Goal: Task Accomplishment & Management: Manage account settings

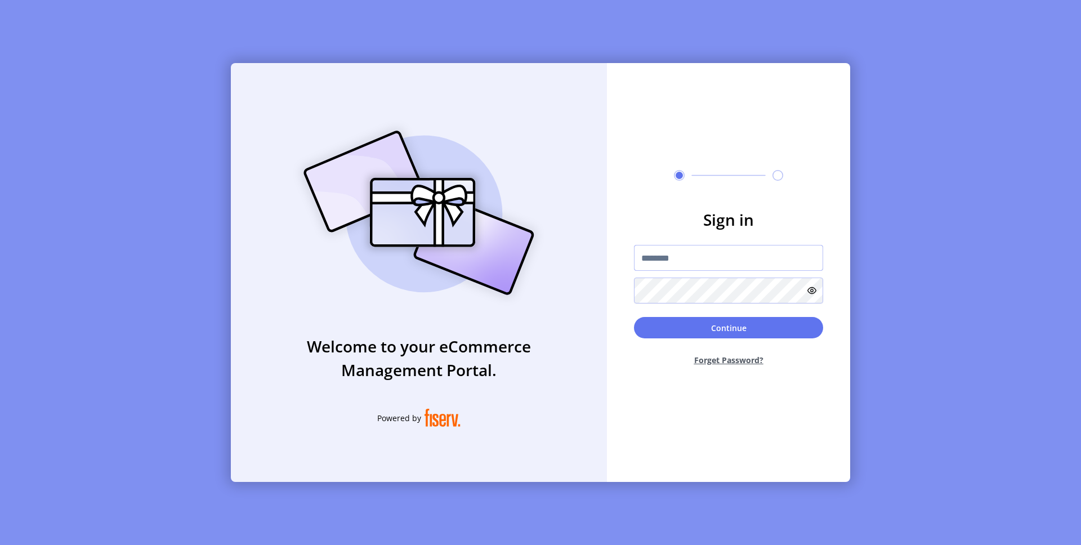
click at [695, 266] on input "text" at bounding box center [728, 258] width 189 height 26
click at [724, 250] on input "**********" at bounding box center [728, 258] width 189 height 26
type input "**********"
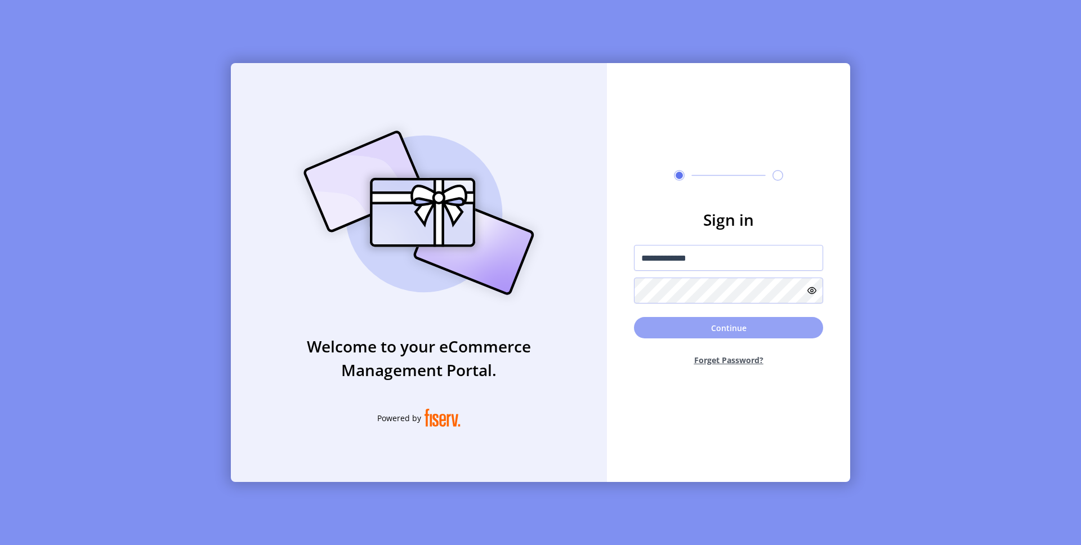
click at [724, 326] on button "Continue" at bounding box center [728, 327] width 189 height 21
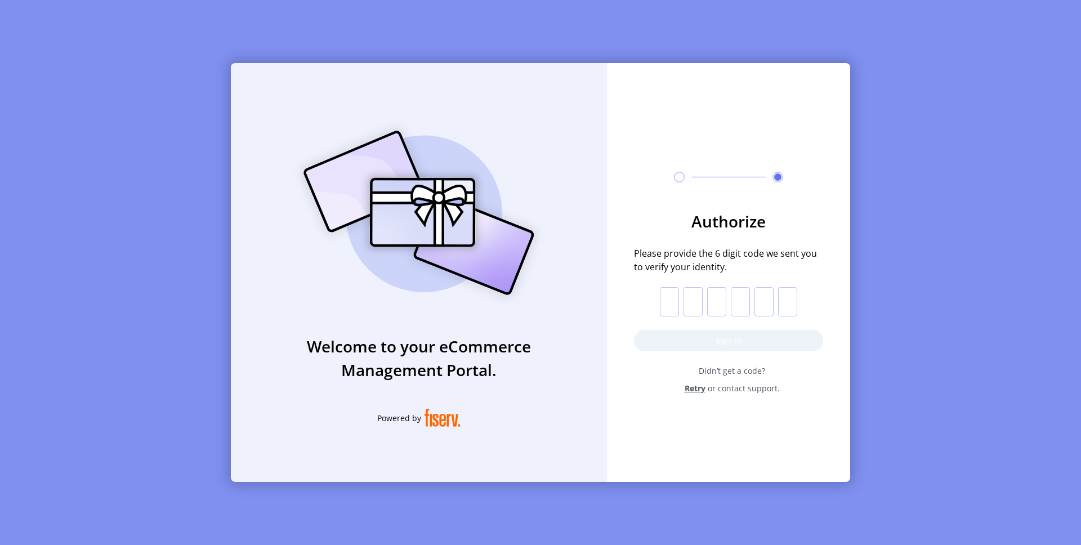
click at [665, 301] on input "text" at bounding box center [669, 301] width 19 height 29
paste input "*"
type input "*"
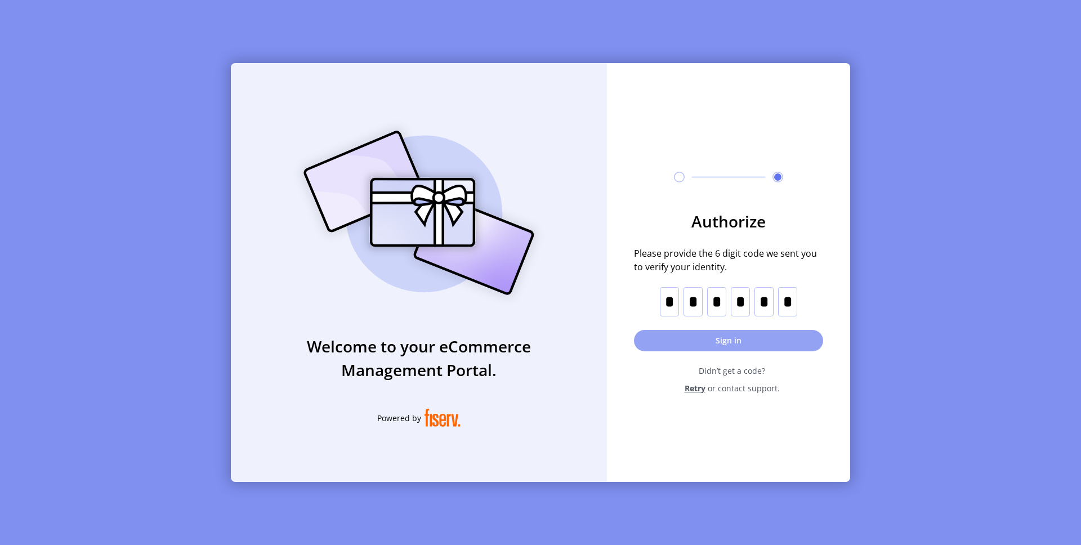
click at [665, 349] on button "Sign in" at bounding box center [728, 340] width 189 height 21
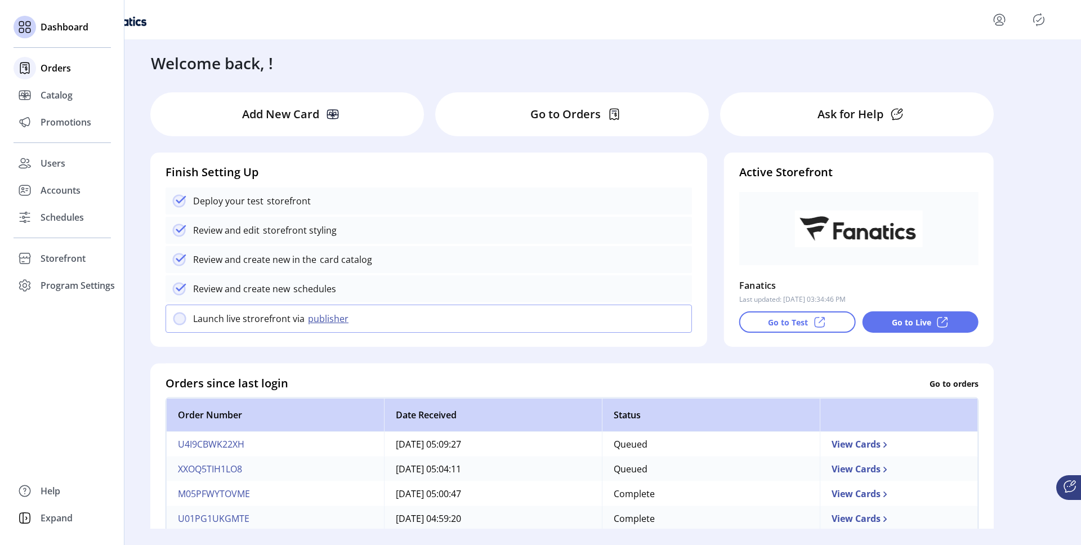
click at [58, 60] on div "Orders" at bounding box center [62, 68] width 97 height 27
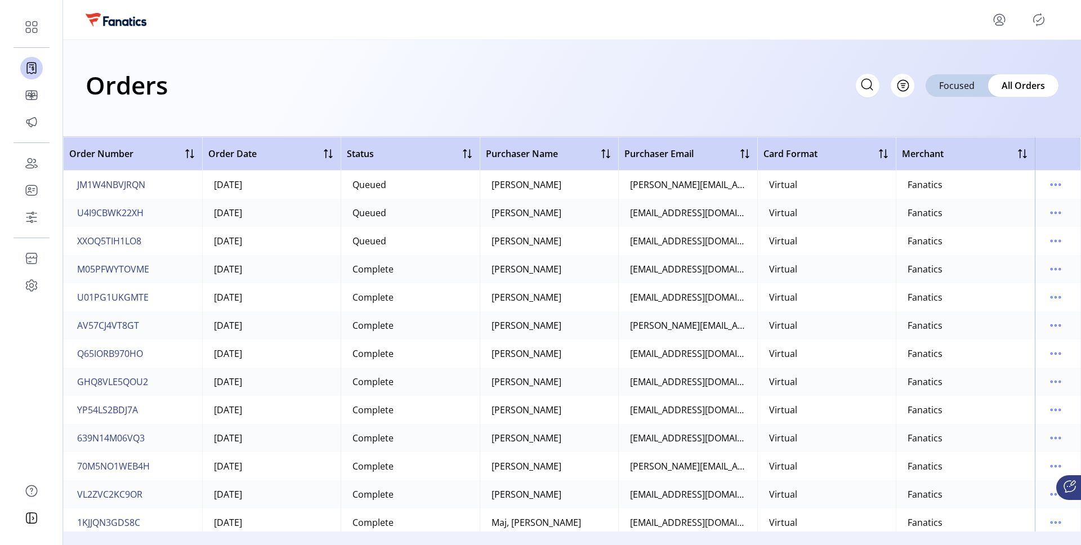
click at [864, 83] on icon at bounding box center [867, 84] width 18 height 18
paste input "**********"
type input "**********"
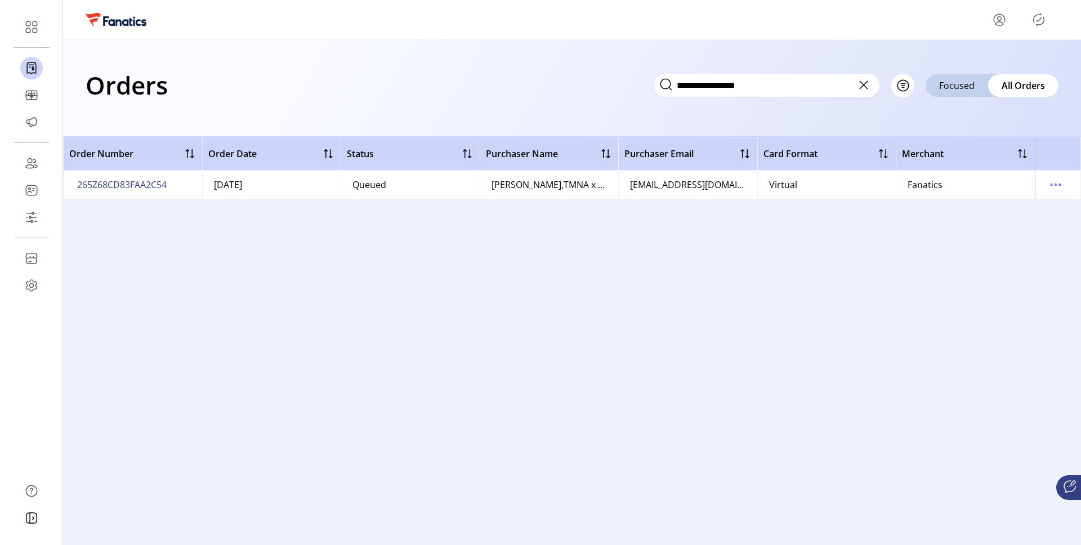
click at [504, 186] on div "[PERSON_NAME],TMNA x NFL Partnership Team" at bounding box center [549, 185] width 116 height 14
click at [611, 186] on td "[PERSON_NAME],TMNA x NFL Partnership Team" at bounding box center [549, 185] width 139 height 28
click at [1047, 186] on icon "menu" at bounding box center [1055, 185] width 18 height 18
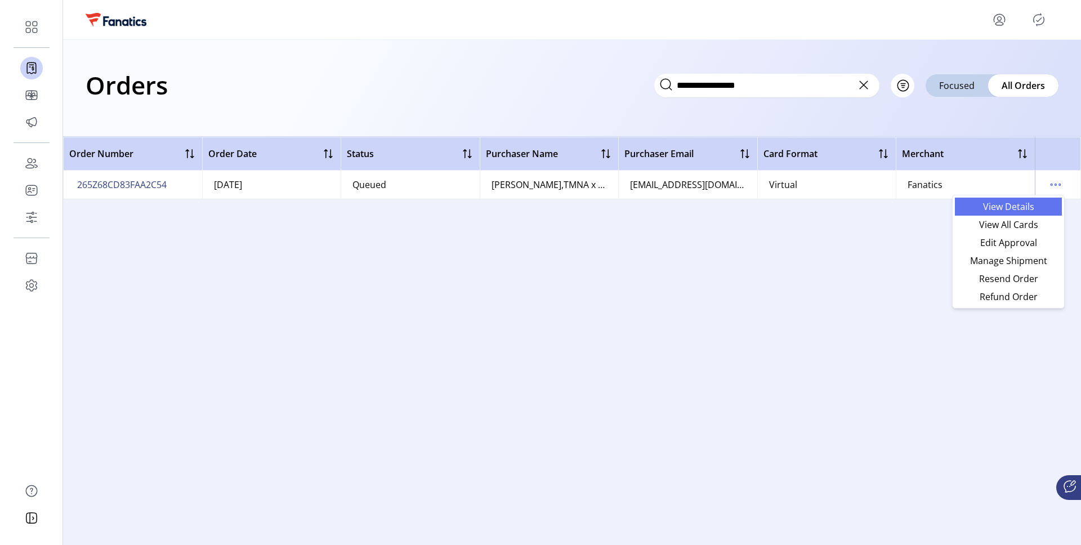
click at [1037, 208] on span "View Details" at bounding box center [1007, 206] width 93 height 9
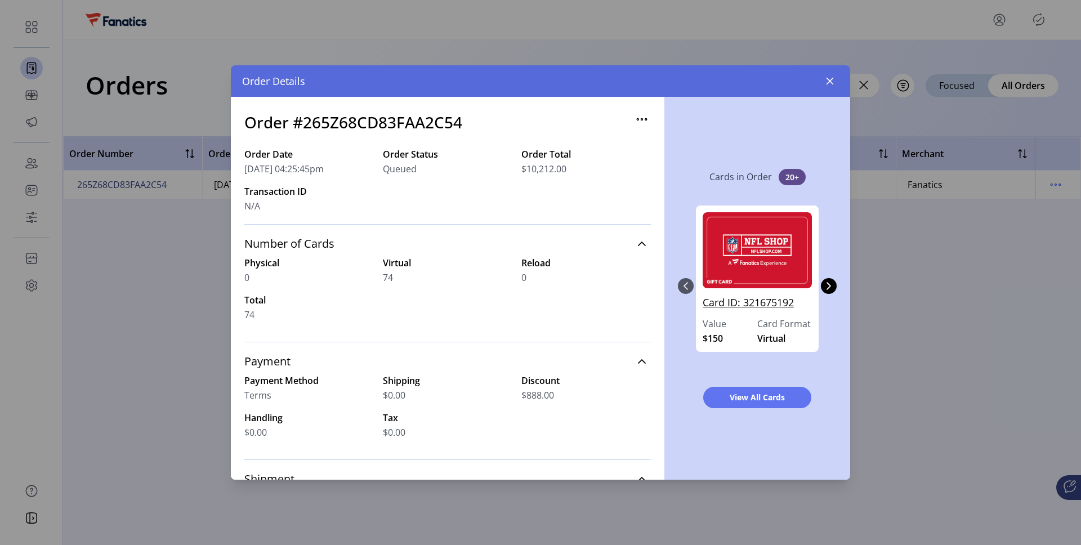
click at [767, 303] on link "Card ID: 321675192" at bounding box center [757, 306] width 109 height 22
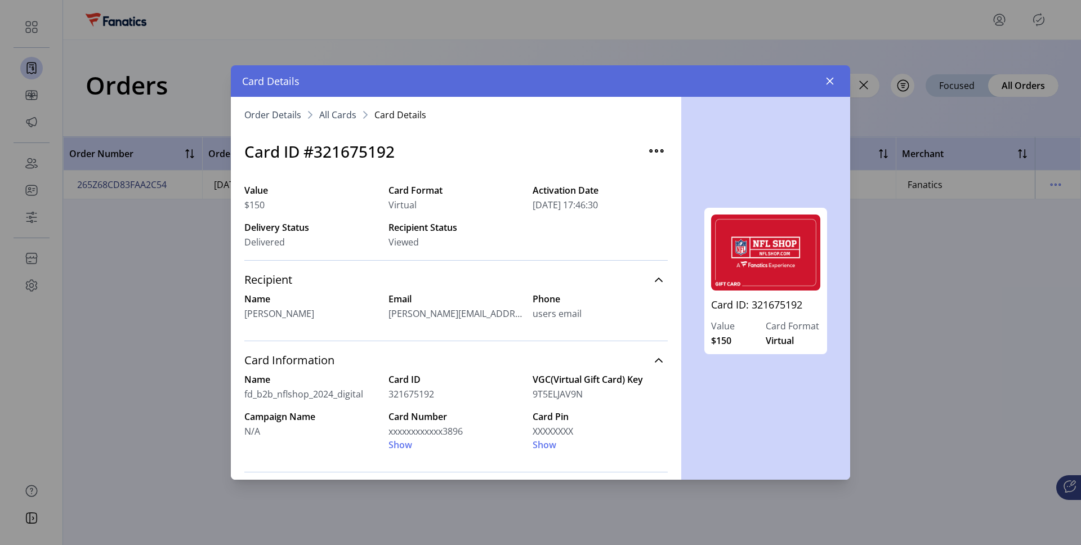
click at [341, 110] on span "All Cards" at bounding box center [337, 114] width 37 height 9
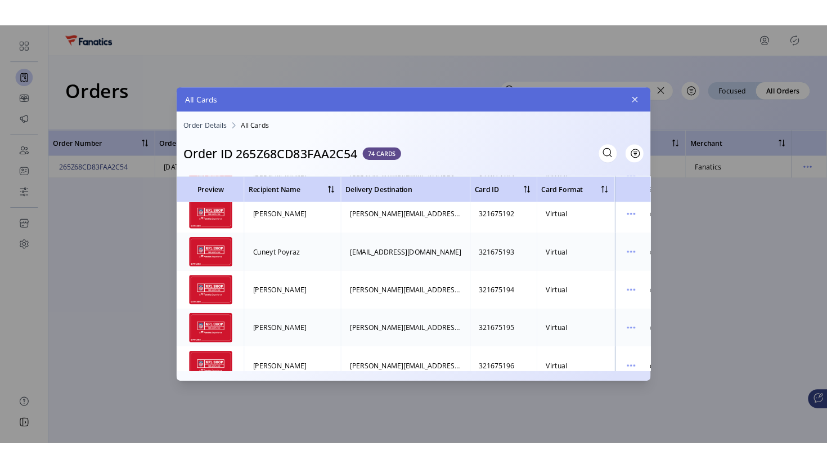
scroll to position [599, 0]
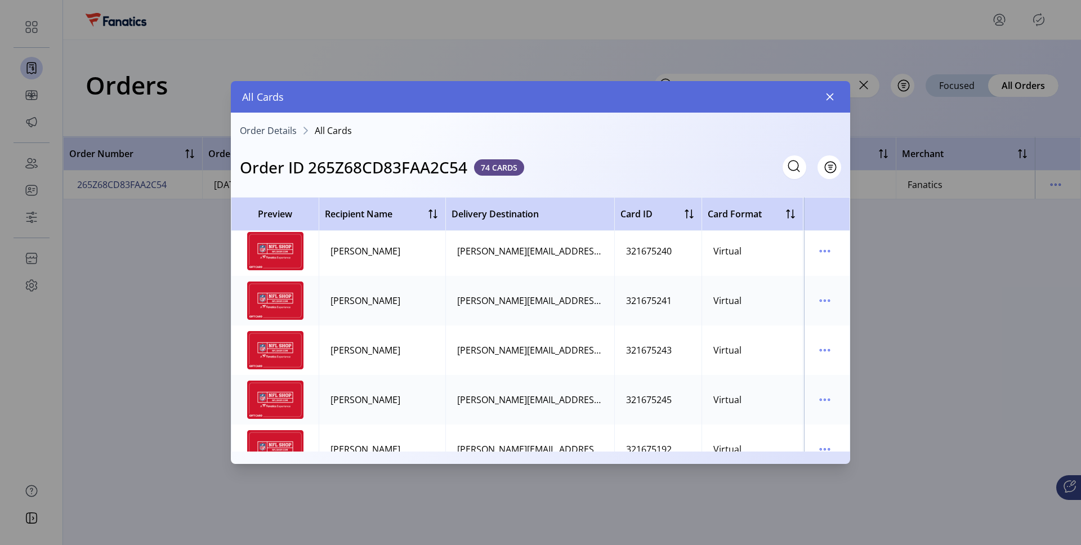
click at [264, 131] on span "Order Details" at bounding box center [268, 130] width 57 height 9
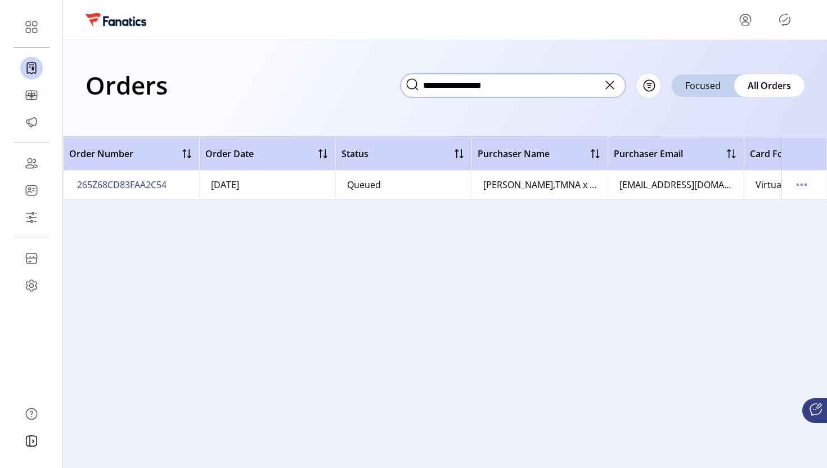
click at [469, 83] on input "**********" at bounding box center [513, 86] width 225 height 24
click at [469, 49] on div "**********" at bounding box center [445, 88] width 764 height 97
click at [518, 181] on div "[PERSON_NAME],TMNA x NFL Partnership Team" at bounding box center [540, 185] width 113 height 14
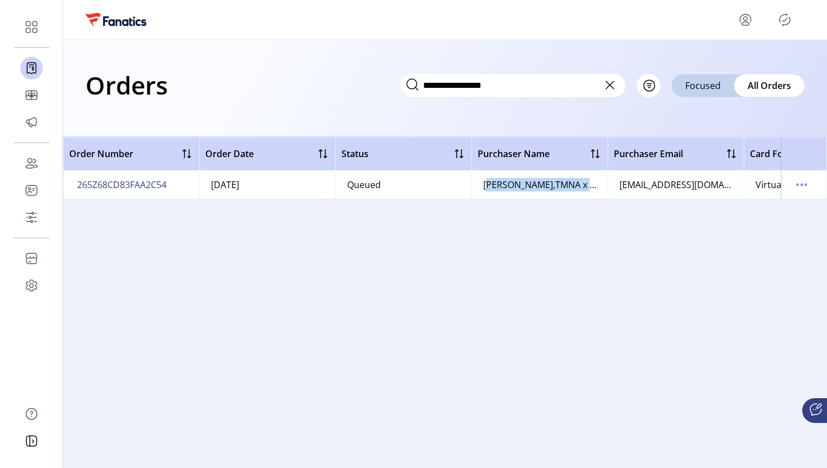
click at [518, 181] on div "[PERSON_NAME],TMNA x NFL Partnership Team" at bounding box center [540, 185] width 113 height 14
click at [101, 182] on span "265Z68CD83FAA2C54" at bounding box center [122, 185] width 90 height 14
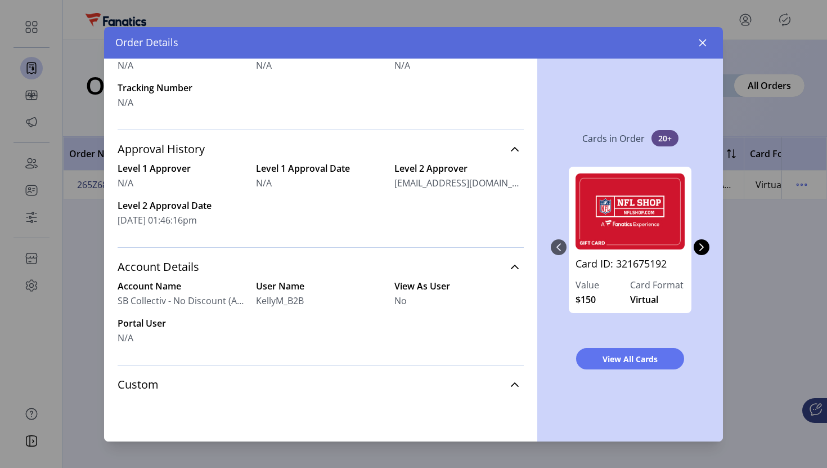
scroll to position [410, 0]
click at [319, 385] on link "Custom" at bounding box center [321, 384] width 406 height 25
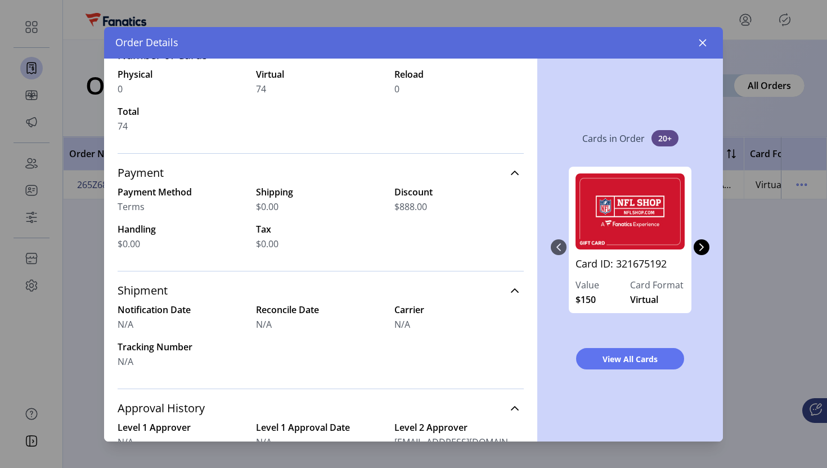
scroll to position [0, 0]
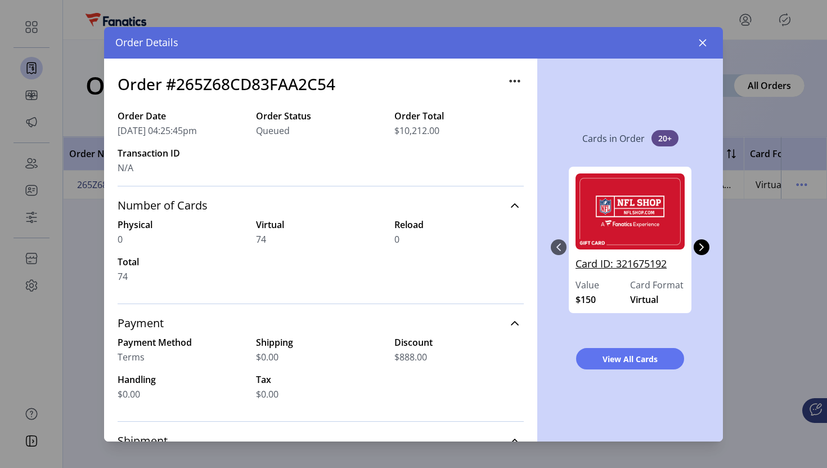
click at [638, 265] on link "Card ID: 321675192" at bounding box center [630, 267] width 109 height 22
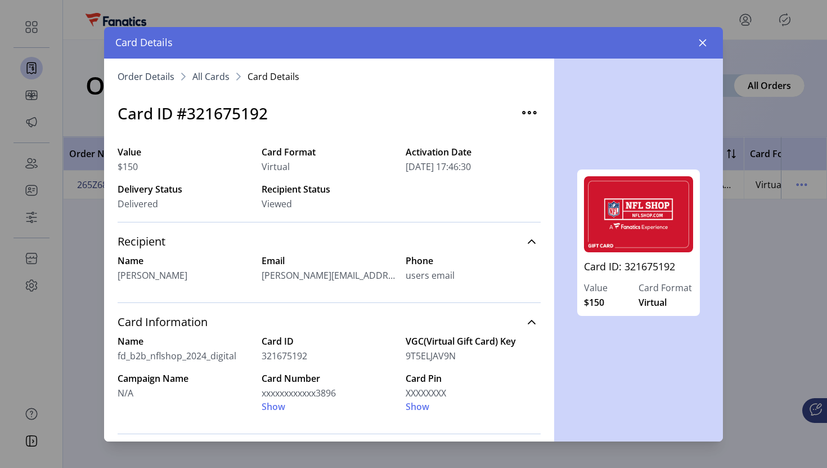
click at [202, 72] on span "All Cards" at bounding box center [211, 76] width 37 height 9
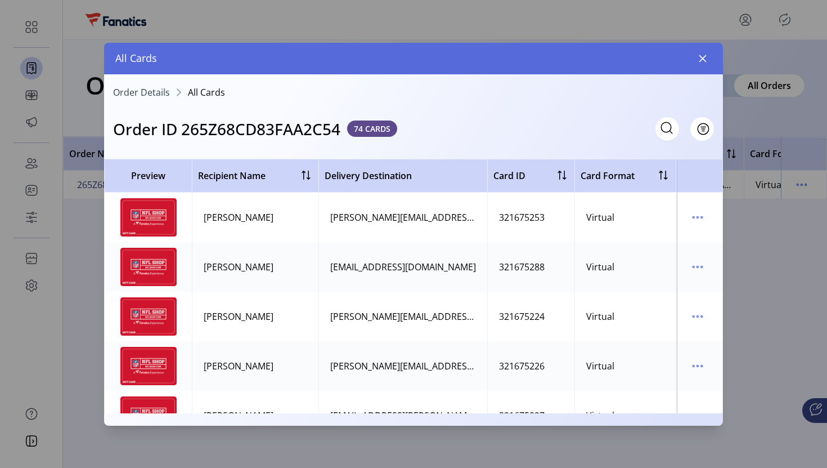
click at [159, 88] on span "Order Details" at bounding box center [141, 92] width 57 height 9
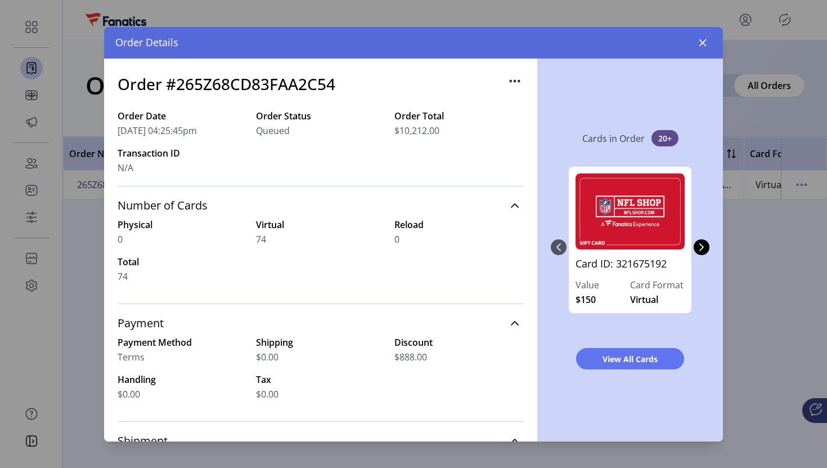
click at [700, 32] on div "Order Details" at bounding box center [413, 43] width 619 height 32
click at [701, 46] on icon "button" at bounding box center [703, 42] width 9 height 9
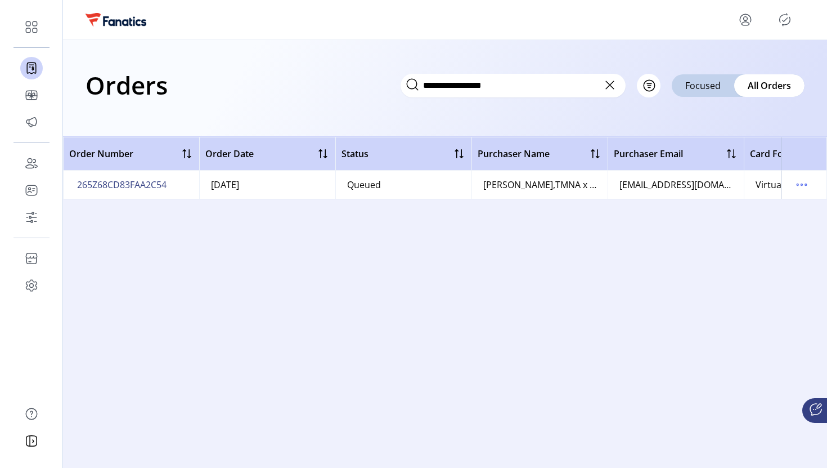
click at [656, 192] on td "[EMAIL_ADDRESS][DOMAIN_NAME]" at bounding box center [676, 185] width 136 height 28
click at [651, 192] on td "[EMAIL_ADDRESS][DOMAIN_NAME]" at bounding box center [676, 185] width 136 height 28
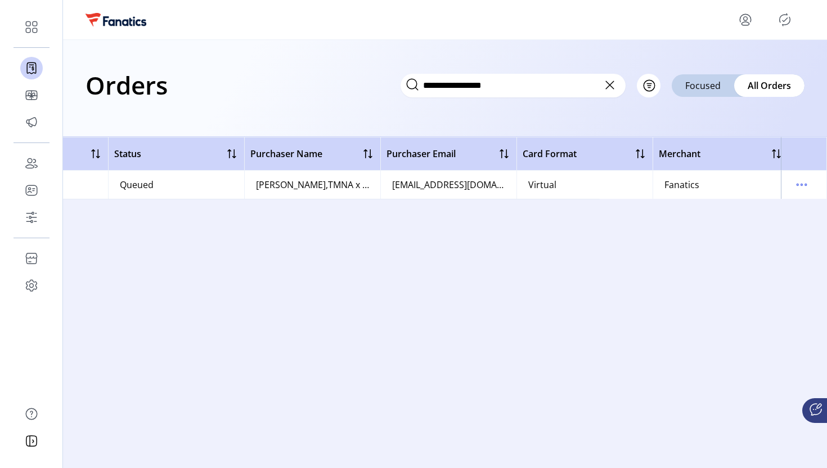
scroll to position [0, 225]
click at [519, 149] on th "Card Format" at bounding box center [587, 154] width 136 height 34
drag, startPoint x: 518, startPoint y: 151, endPoint x: 638, endPoint y: 193, distance: 127.1
click at [602, 193] on table "Order Number Order Date Status Purchaser Name Purchaser Email Card Format Merch…" at bounding box center [220, 168] width 764 height 62
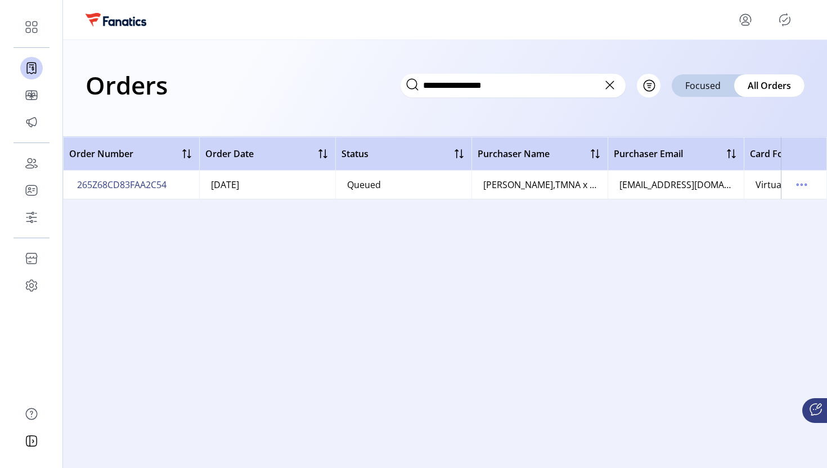
click at [511, 182] on div "[PERSON_NAME],TMNA x NFL Partnership Team" at bounding box center [540, 185] width 113 height 14
copy div "[PERSON_NAME],TMNA x NFL Partnership Team"
click at [284, 239] on div "Order Number Order Date Status Purchaser Name Purchaser Email Card Format Merch…" at bounding box center [445, 295] width 764 height 317
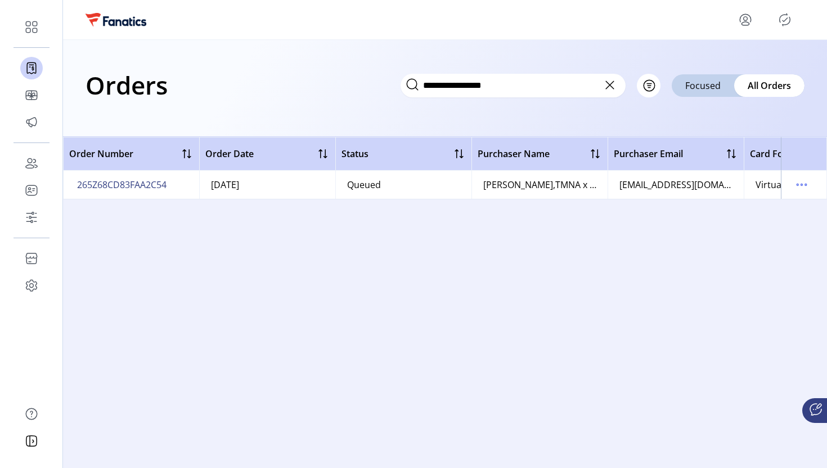
click at [351, 239] on div "Order Number Order Date Status Purchaser Name Purchaser Email Card Format Merch…" at bounding box center [445, 295] width 764 height 317
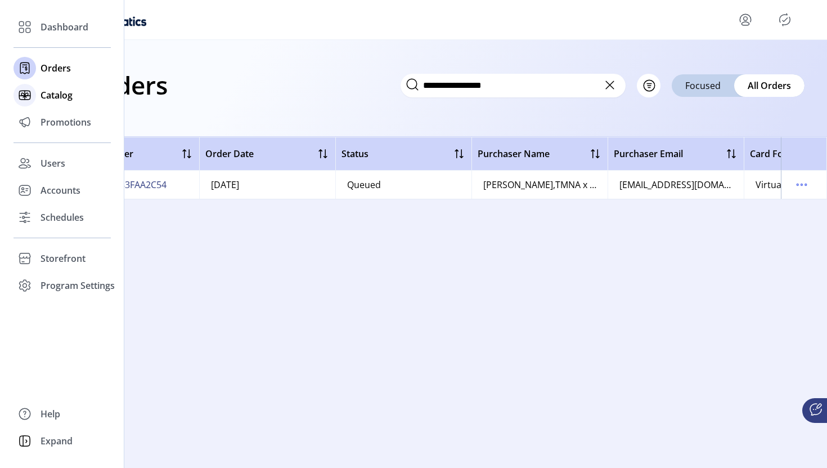
click at [29, 93] on icon at bounding box center [25, 95] width 18 height 18
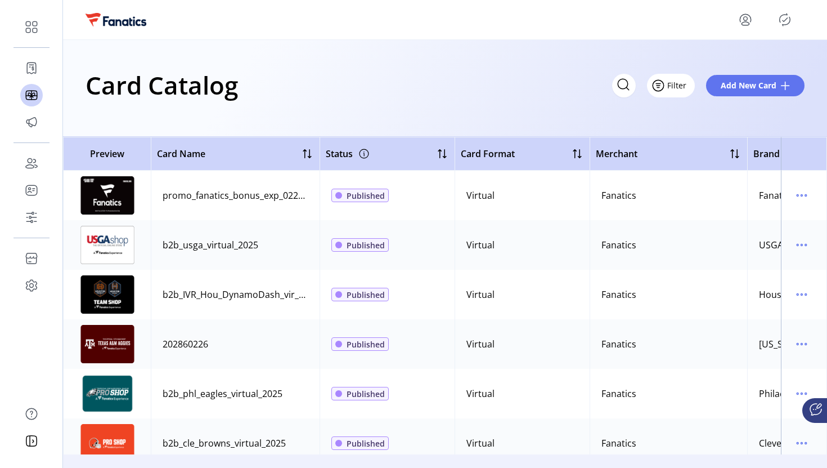
click at [690, 88] on button "Filter" at bounding box center [671, 86] width 48 height 24
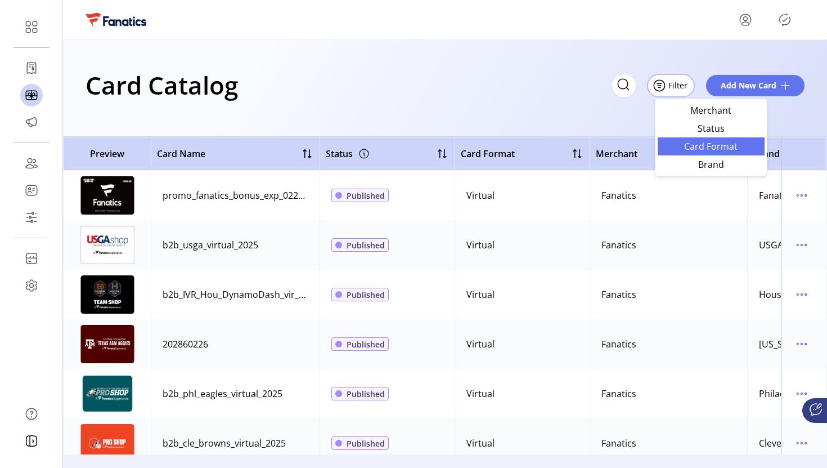
drag, startPoint x: 694, startPoint y: 161, endPoint x: 686, endPoint y: 145, distance: 18.4
click at [686, 145] on ul "Merchant Status Card Format Brand" at bounding box center [711, 137] width 107 height 72
click at [686, 145] on span "Card Format" at bounding box center [711, 146] width 93 height 9
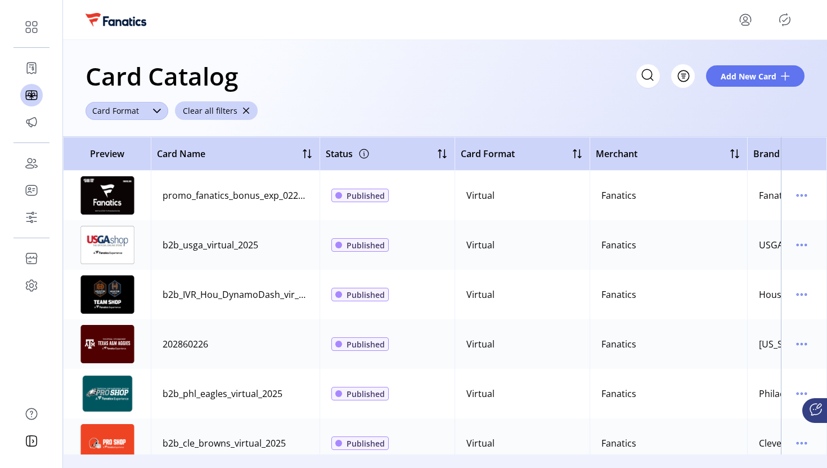
click at [89, 109] on span "Card Format" at bounding box center [116, 111] width 60 height 18
click at [140, 175] on li "Physical" at bounding box center [126, 178] width 77 height 23
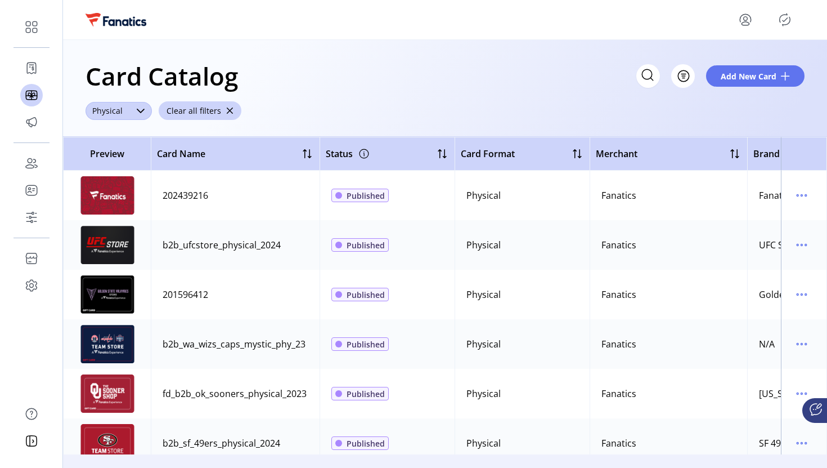
click at [115, 228] on img at bounding box center [107, 245] width 56 height 38
click at [118, 244] on img at bounding box center [107, 245] width 56 height 38
click at [795, 244] on icon "menu" at bounding box center [802, 245] width 18 height 18
click at [770, 266] on span "View Details" at bounding box center [749, 266] width 93 height 9
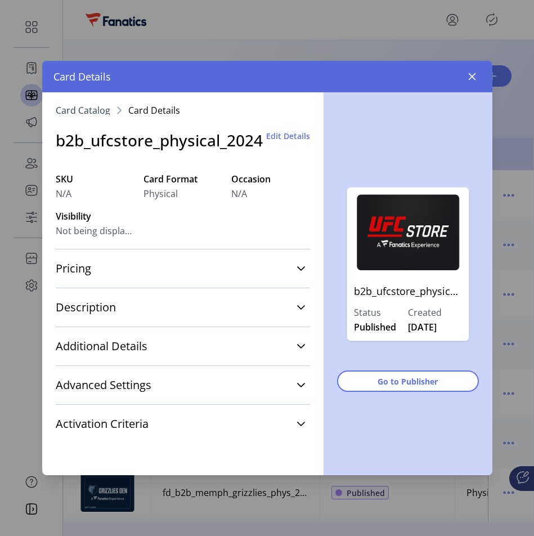
click at [176, 140] on h3 "b2b_ufcstore_physical_2024" at bounding box center [159, 140] width 207 height 24
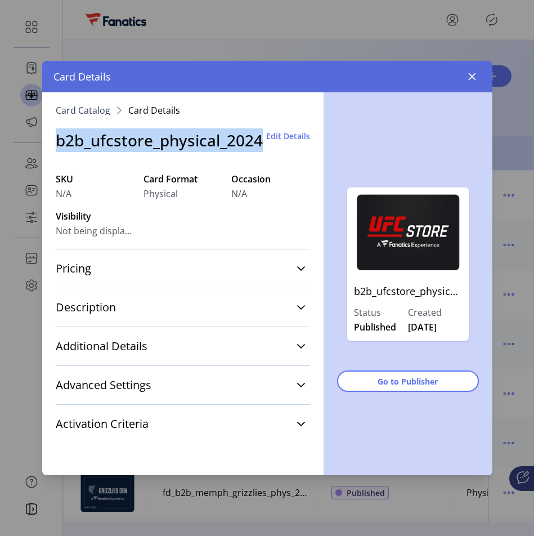
click at [176, 140] on h3 "b2b_ufcstore_physical_2024" at bounding box center [159, 140] width 207 height 24
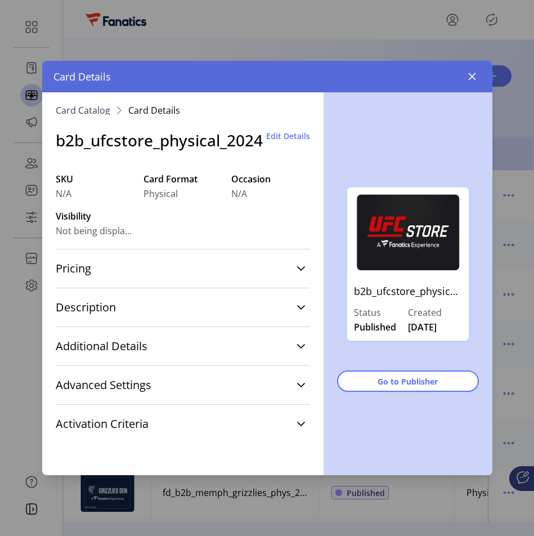
click at [177, 141] on h3 "b2b_ufcstore_physical_2024" at bounding box center [159, 140] width 207 height 24
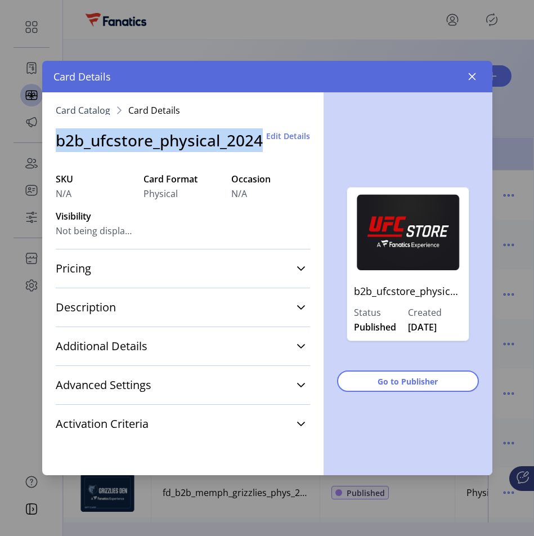
click at [177, 141] on h3 "b2b_ufcstore_physical_2024" at bounding box center [159, 140] width 207 height 24
copy h3 "b2b_ufcstore_physical_2024"
click at [474, 75] on icon "button" at bounding box center [472, 76] width 9 height 9
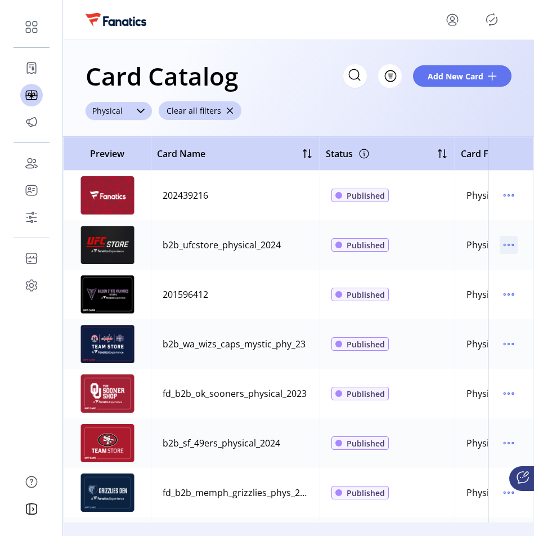
click at [507, 241] on icon "menu" at bounding box center [509, 245] width 18 height 18
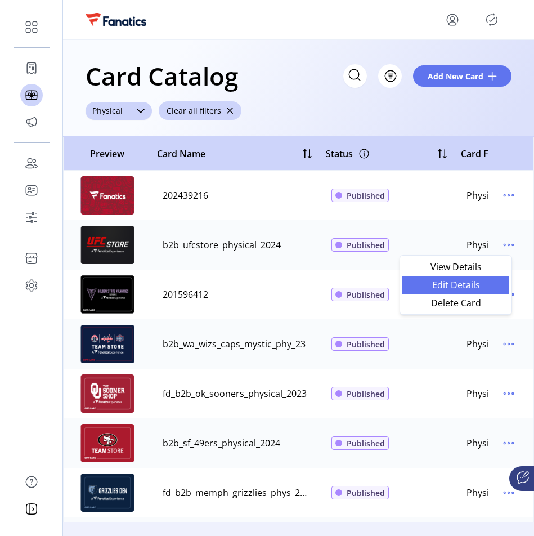
click at [491, 287] on span "Edit Details" at bounding box center [455, 284] width 93 height 9
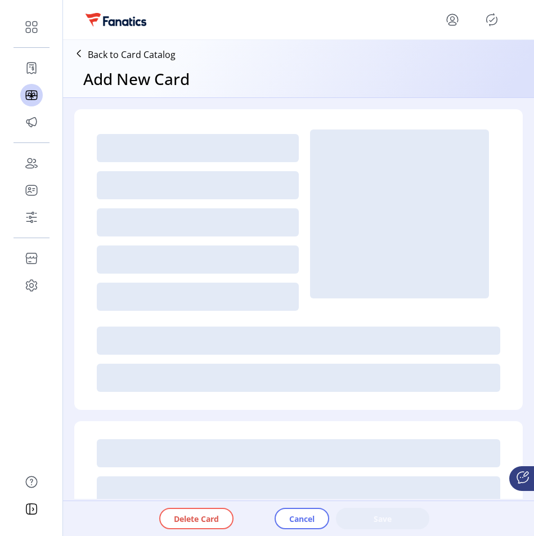
type input "*"
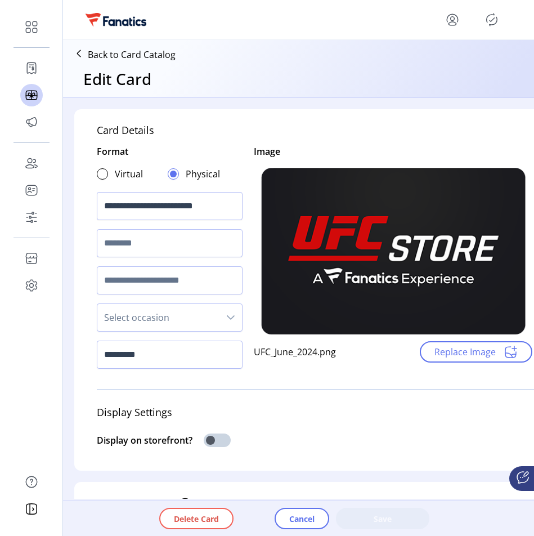
click at [123, 52] on p "Back to Card Catalog" at bounding box center [132, 55] width 88 height 14
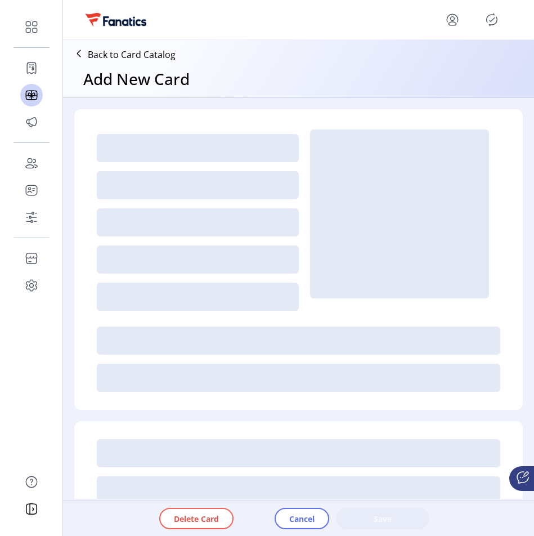
type input "*"
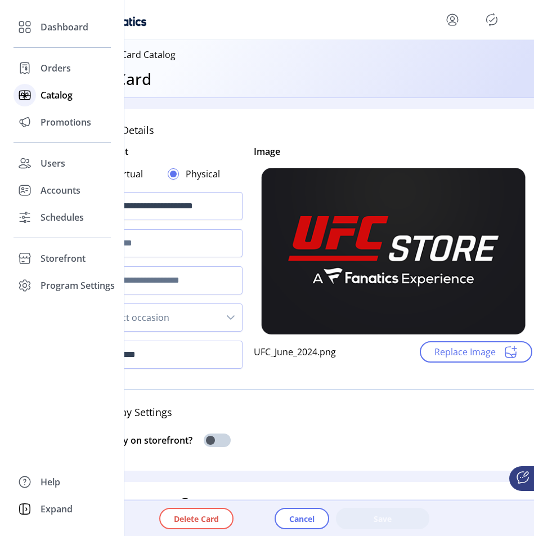
click at [39, 96] on div "Catalog" at bounding box center [62, 95] width 97 height 27
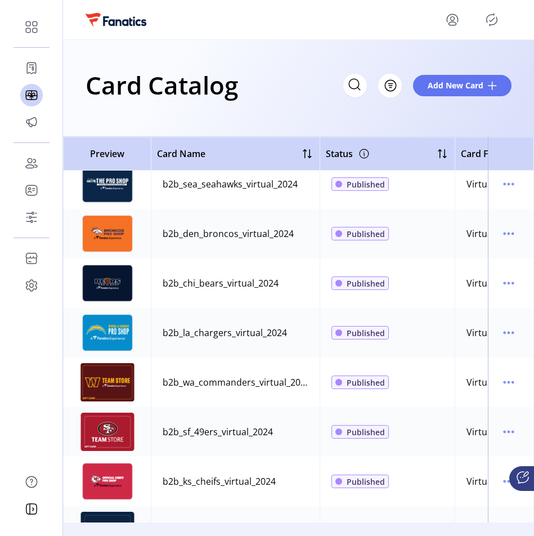
scroll to position [936, 0]
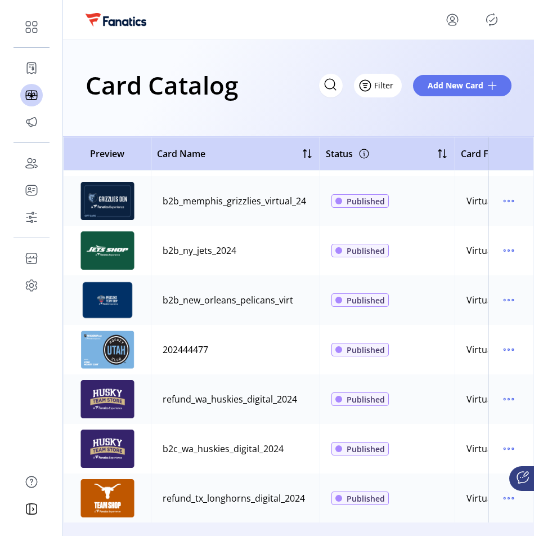
click at [390, 91] on button "Filter" at bounding box center [378, 86] width 48 height 24
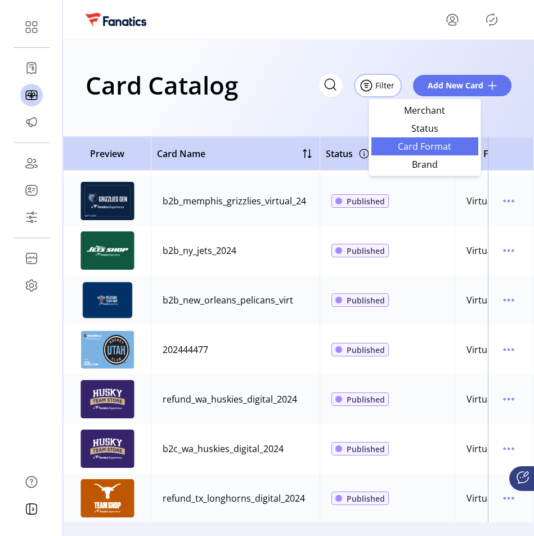
drag, startPoint x: 409, startPoint y: 129, endPoint x: 402, endPoint y: 148, distance: 20.1
click at [402, 148] on ul "Merchant Status Card Format Brand" at bounding box center [425, 137] width 107 height 72
click at [402, 148] on span "Card Format" at bounding box center [424, 146] width 93 height 9
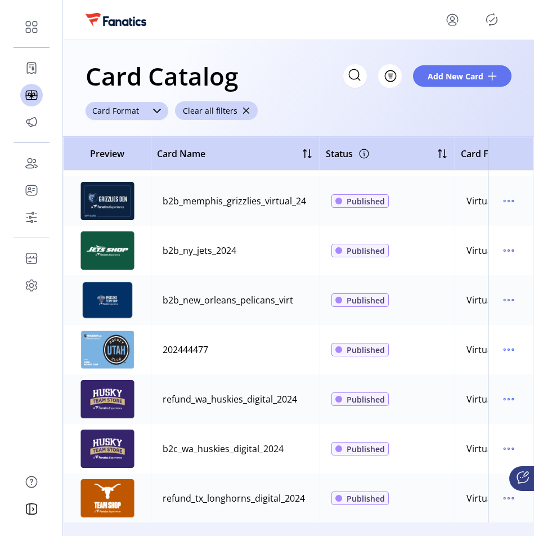
click at [149, 114] on div "dropdown trigger" at bounding box center [157, 111] width 23 height 18
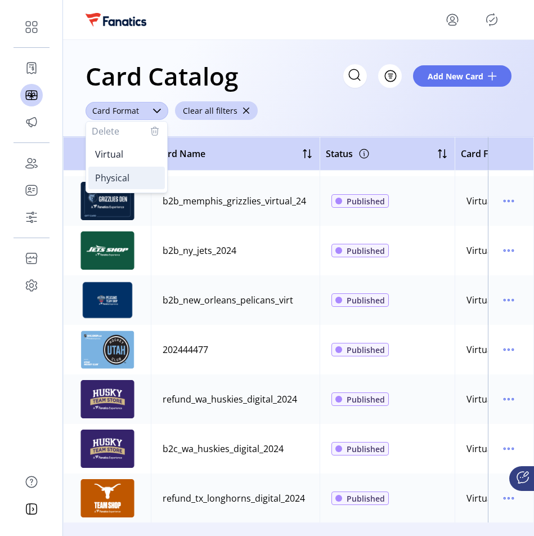
click at [124, 172] on span "Physical" at bounding box center [112, 178] width 34 height 12
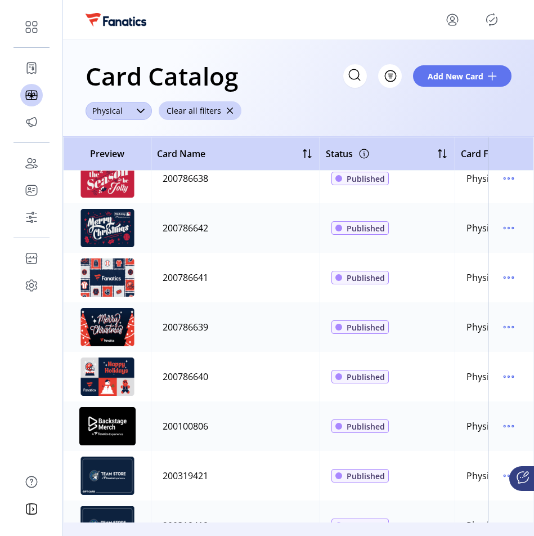
scroll to position [1349, 0]
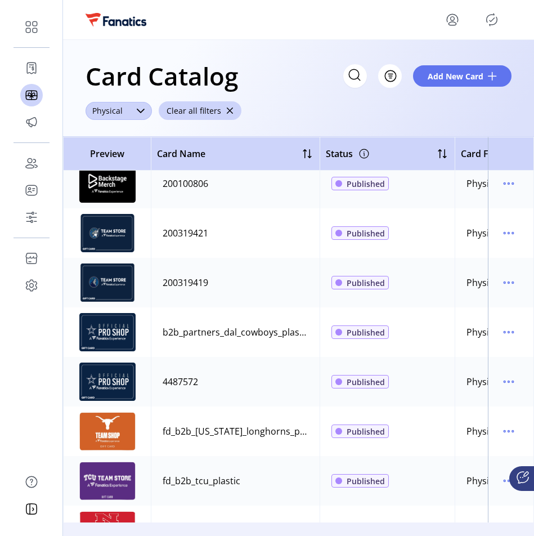
click at [108, 288] on img at bounding box center [107, 282] width 56 height 38
click at [500, 283] on icon "menu" at bounding box center [509, 283] width 18 height 18
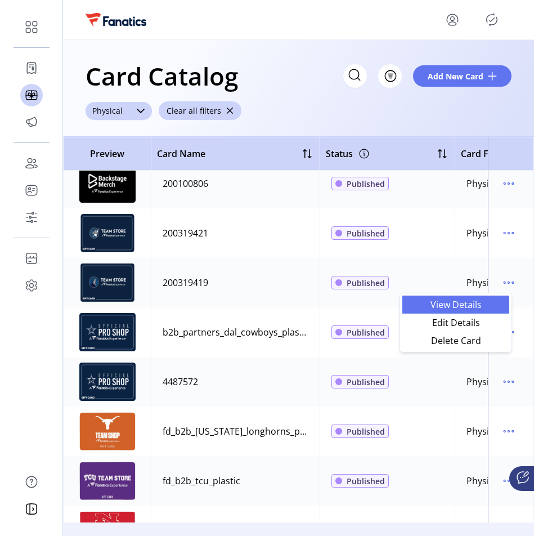
click at [496, 304] on span "View Details" at bounding box center [455, 304] width 93 height 9
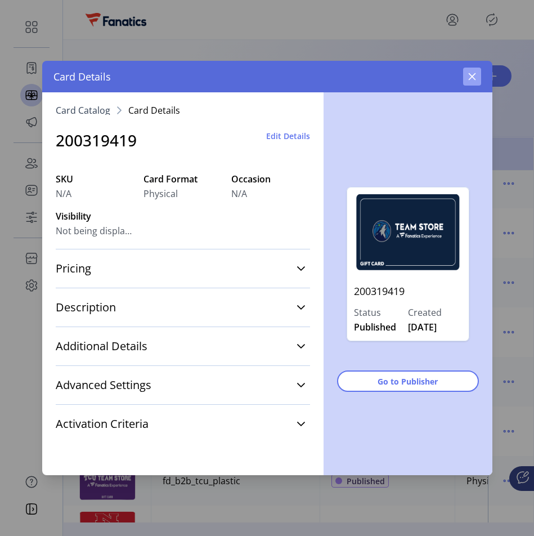
click at [476, 81] on button "button" at bounding box center [472, 77] width 18 height 18
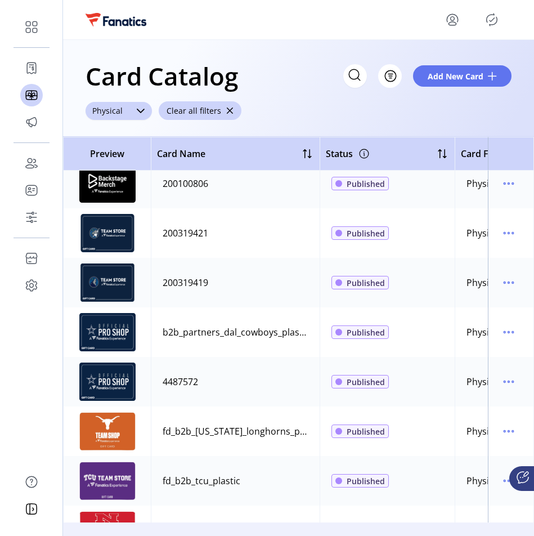
click at [240, 328] on div "b2b_partners_dal_cowboys_plastic" at bounding box center [236, 332] width 146 height 14
copy tr "b2b_partners_dal_cowboys_plastic"
click at [440, 278] on div "Published" at bounding box center [388, 283] width 112 height 16
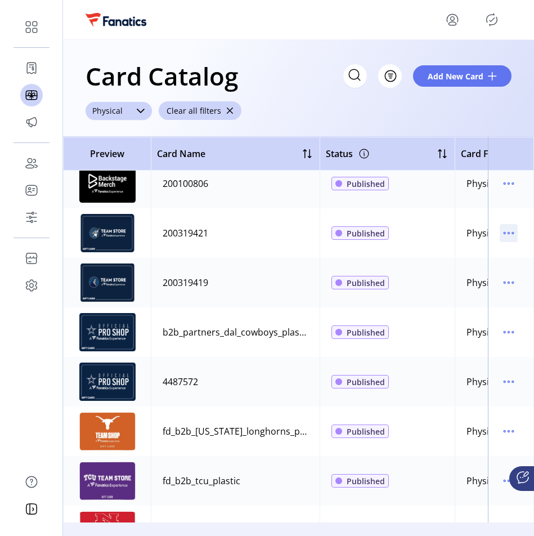
click at [502, 226] on icon "menu" at bounding box center [509, 233] width 18 height 18
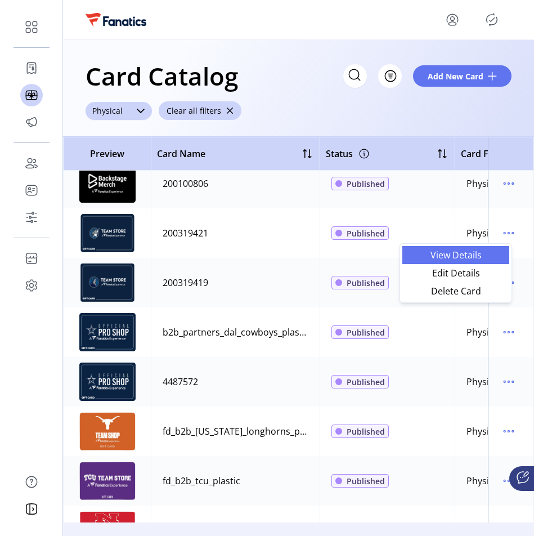
click at [487, 257] on span "View Details" at bounding box center [455, 254] width 93 height 9
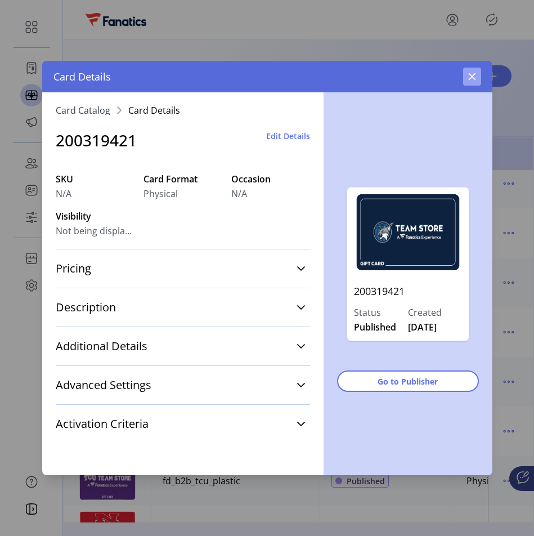
click at [477, 78] on button "button" at bounding box center [472, 77] width 18 height 18
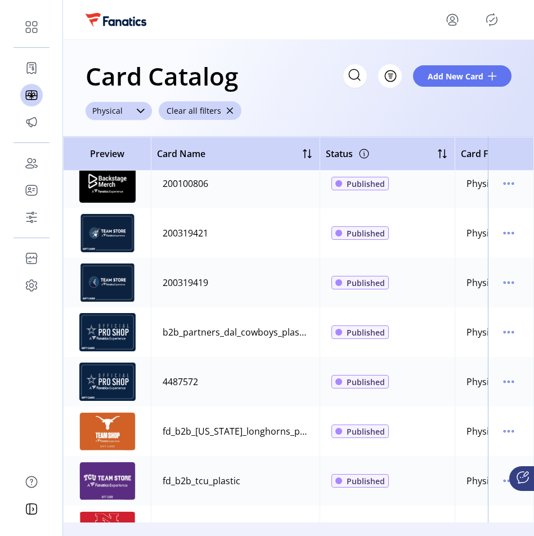
click at [186, 240] on td "200319421" at bounding box center [235, 233] width 169 height 50
click at [186, 236] on div "200319421" at bounding box center [186, 233] width 46 height 14
copy div "200319421"
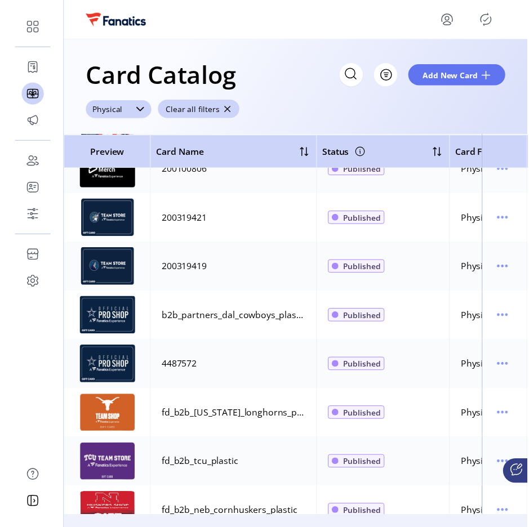
scroll to position [1347, 0]
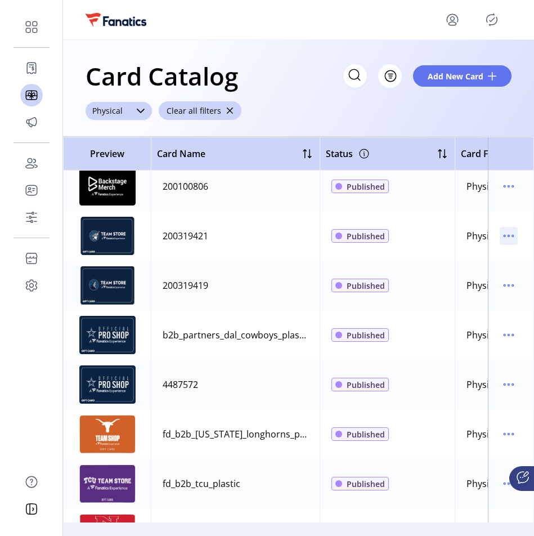
click at [504, 236] on icon "menu" at bounding box center [505, 236] width 2 height 2
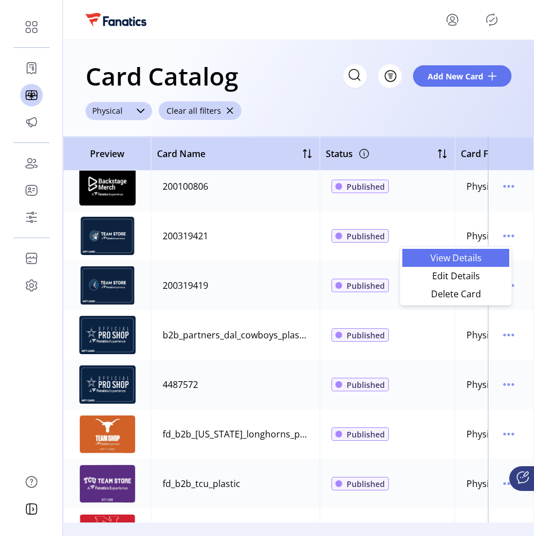
click at [482, 261] on span "View Details" at bounding box center [455, 257] width 93 height 9
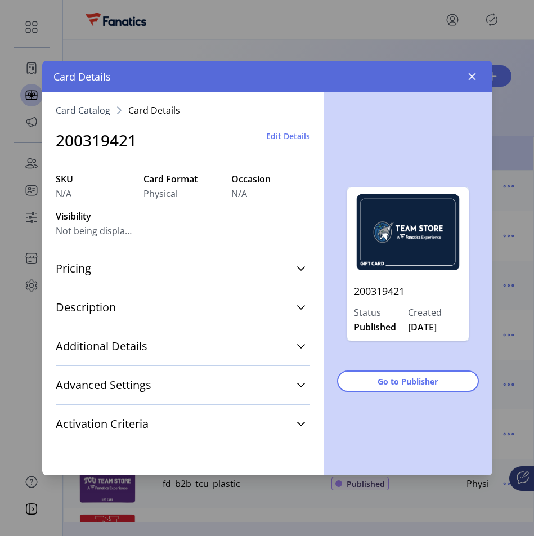
click at [300, 136] on span "Edit Details" at bounding box center [288, 136] width 44 height 12
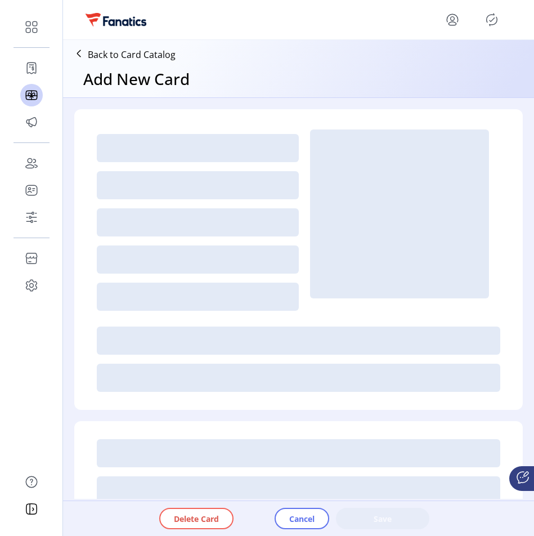
type textarea "**********"
type input "*"
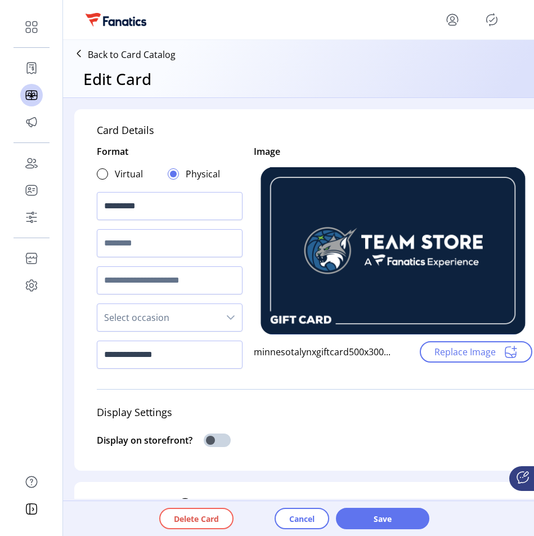
click at [470, 15] on div at bounding box center [478, 20] width 68 height 18
click at [457, 15] on icon "menu" at bounding box center [453, 20] width 18 height 18
click at [434, 71] on link "Sign Out" at bounding box center [412, 64] width 98 height 18
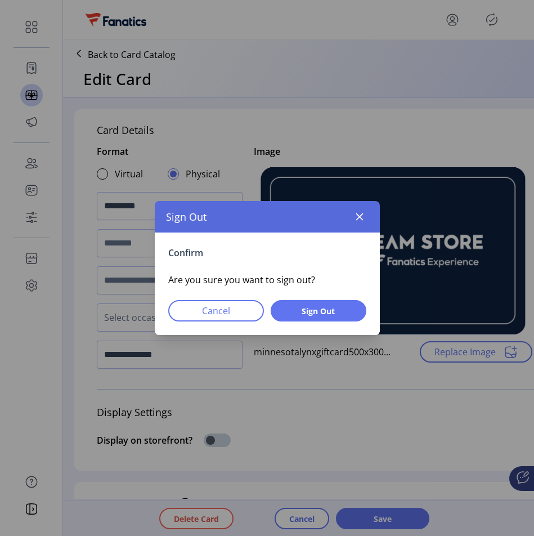
click at [338, 294] on div "Confirm Are you sure you want to sign out? Cancel Sign Out" at bounding box center [267, 283] width 225 height 102
click at [337, 301] on button "Sign Out" at bounding box center [319, 310] width 96 height 21
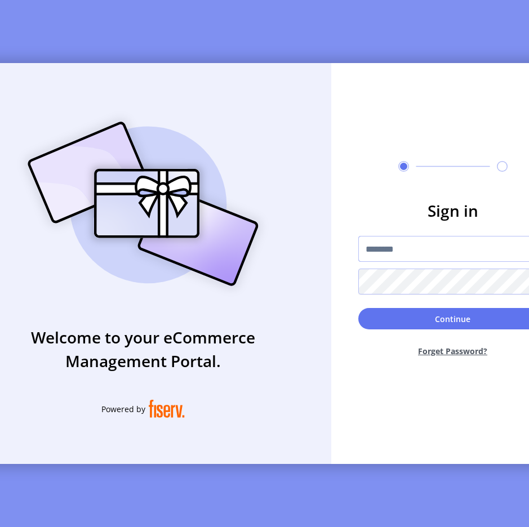
click at [379, 256] on input "text" at bounding box center [452, 249] width 189 height 26
click at [365, 221] on h3 "Sign in" at bounding box center [452, 211] width 189 height 24
click at [387, 252] on input "text" at bounding box center [452, 249] width 189 height 26
type input "*"
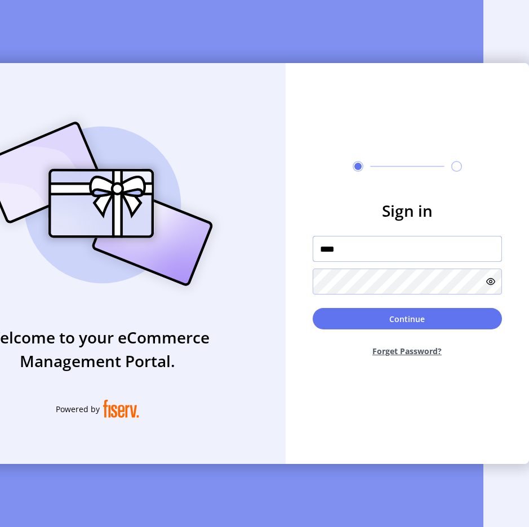
scroll to position [0, 48]
click at [473, 250] on input "****" at bounding box center [406, 249] width 189 height 26
drag, startPoint x: 405, startPoint y: 252, endPoint x: 275, endPoint y: 252, distance: 129.5
click at [275, 252] on div "**********" at bounding box center [218, 263] width 619 height 401
type input "**********"
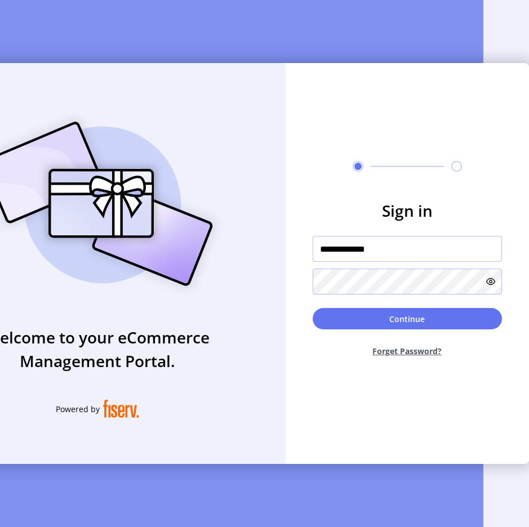
click at [312, 308] on button "Continue" at bounding box center [406, 318] width 189 height 21
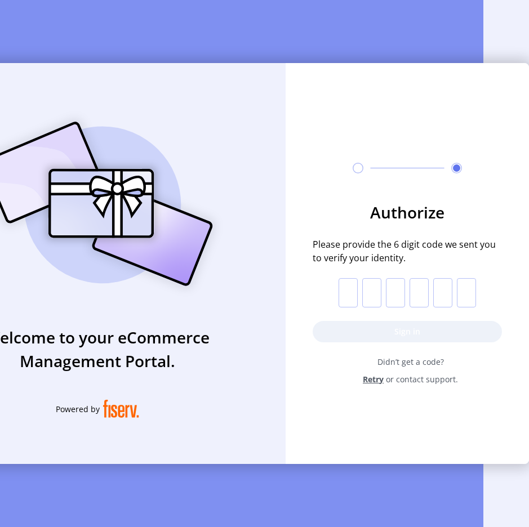
click at [342, 284] on input "text" at bounding box center [347, 292] width 19 height 29
click at [347, 295] on input "text" at bounding box center [347, 292] width 19 height 29
paste input "*"
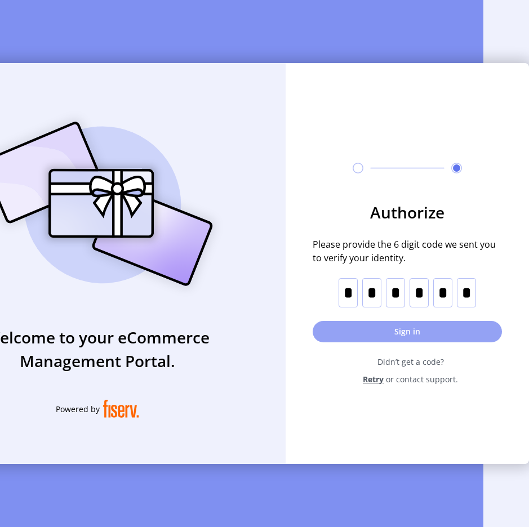
type input "*"
click at [352, 332] on button "Sign in" at bounding box center [406, 331] width 189 height 21
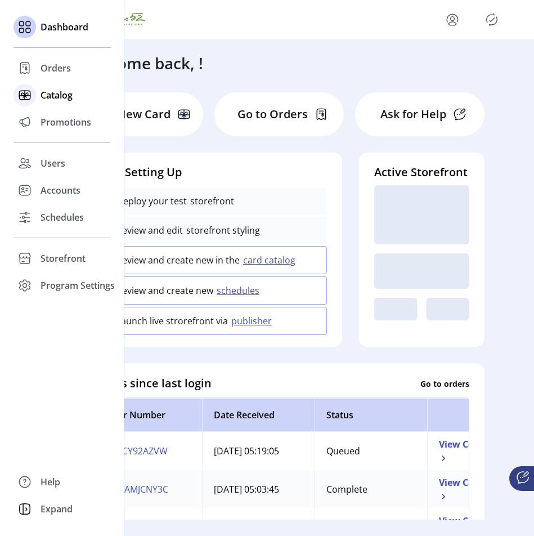
click at [46, 91] on span "Catalog" at bounding box center [57, 95] width 32 height 14
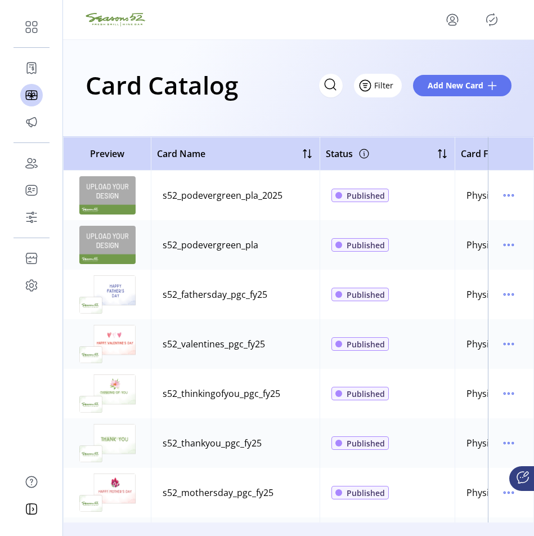
click at [388, 79] on button "Filter" at bounding box center [378, 86] width 48 height 24
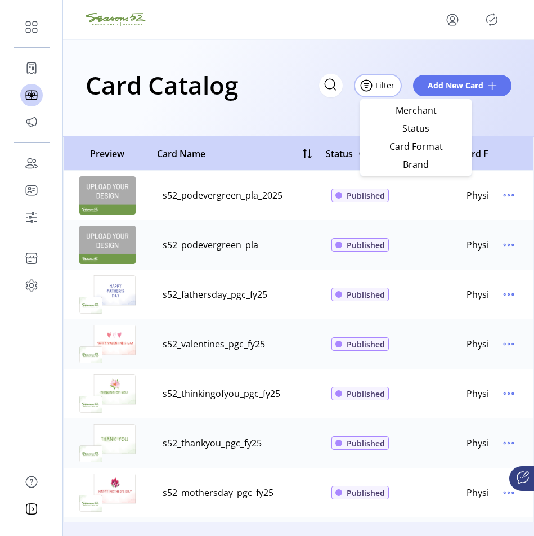
click at [448, 238] on td "Published" at bounding box center [387, 245] width 135 height 50
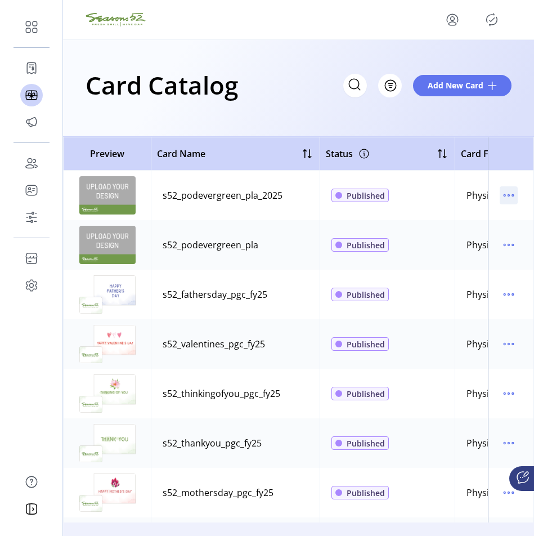
click at [500, 193] on icon "menu" at bounding box center [509, 195] width 18 height 18
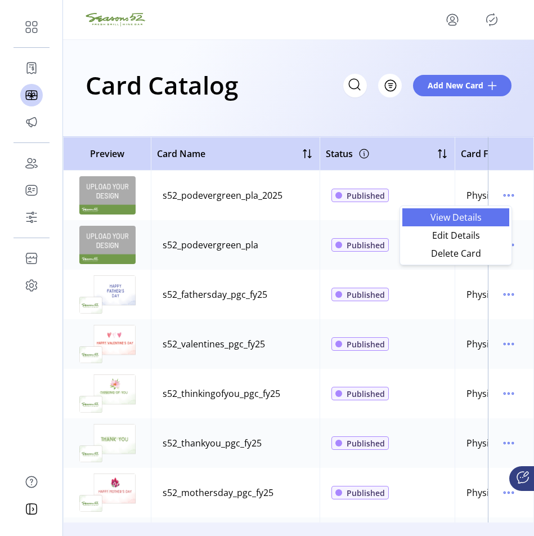
click at [478, 217] on span "View Details" at bounding box center [455, 217] width 93 height 9
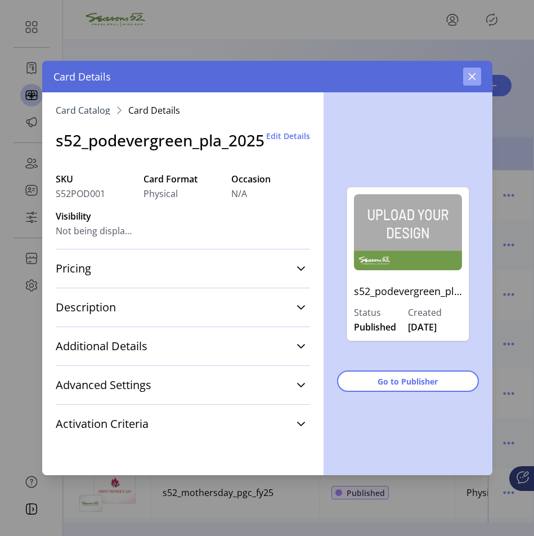
click at [472, 77] on icon "button" at bounding box center [471, 76] width 7 height 7
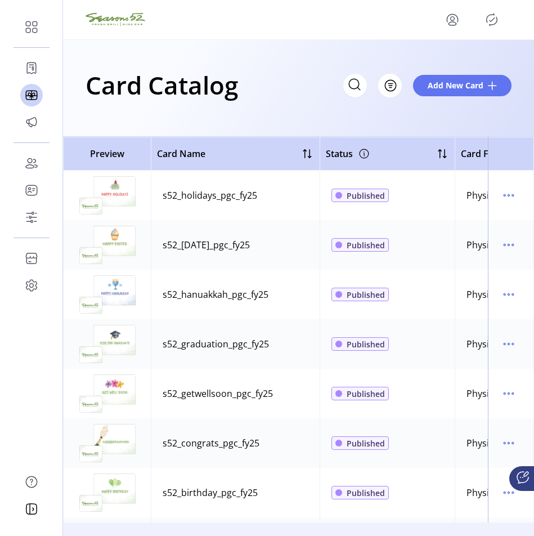
scroll to position [485, 0]
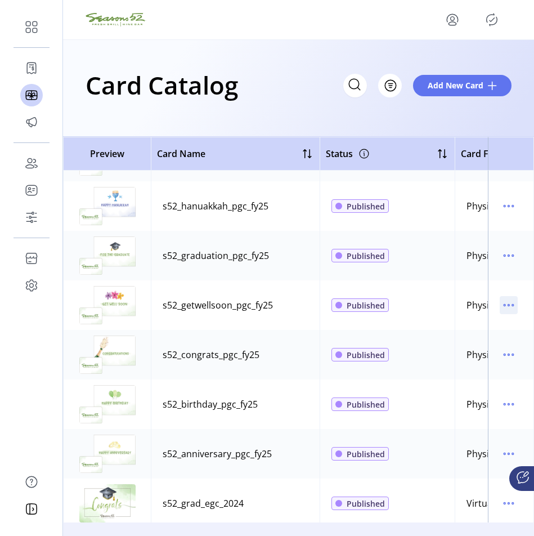
click at [511, 311] on p-button at bounding box center [509, 307] width 18 height 12
click at [508, 311] on icon "menu" at bounding box center [509, 305] width 18 height 18
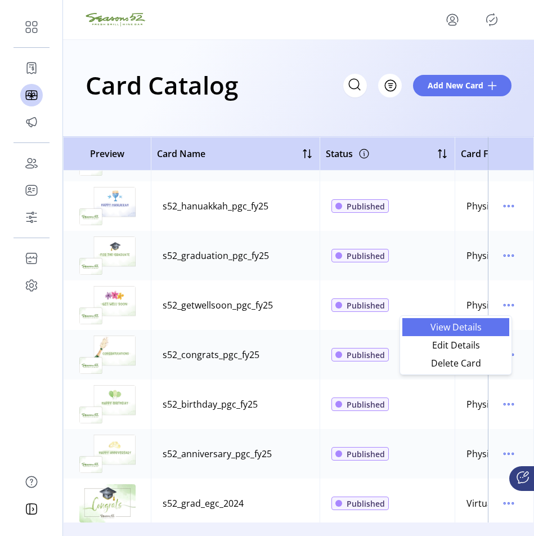
click at [502, 330] on span "View Details" at bounding box center [455, 327] width 93 height 9
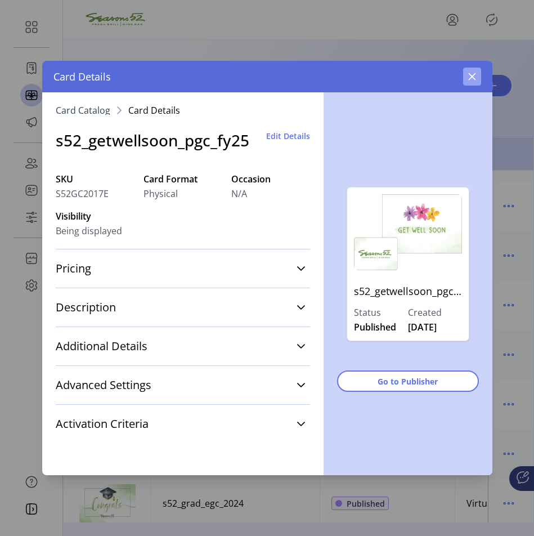
click at [477, 80] on button "button" at bounding box center [472, 77] width 18 height 18
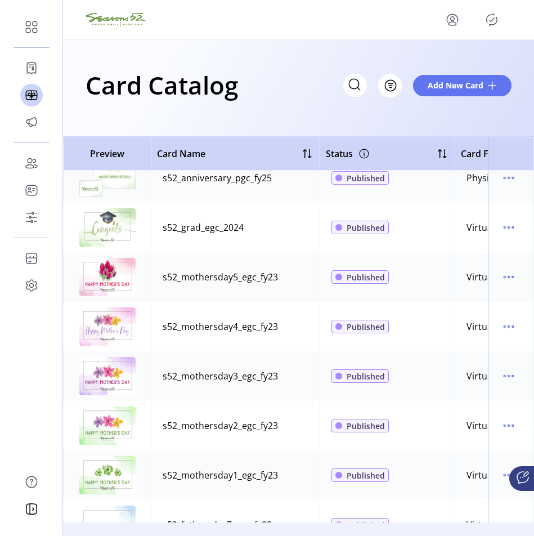
scroll to position [791, 0]
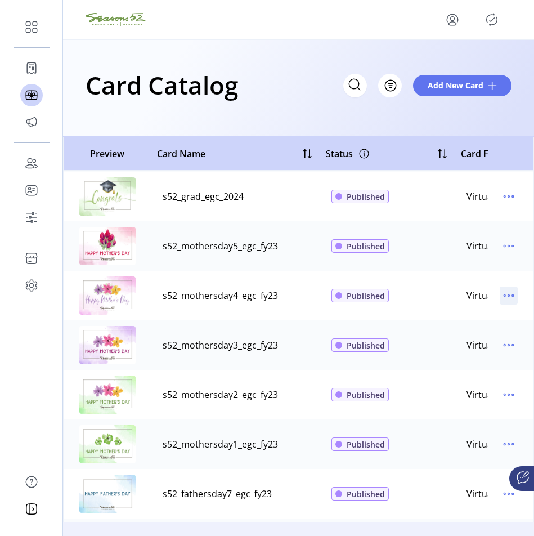
click at [508, 297] on icon "menu" at bounding box center [509, 296] width 18 height 18
click at [493, 306] on div "View Details Edit Details Delete Card" at bounding box center [456, 336] width 113 height 60
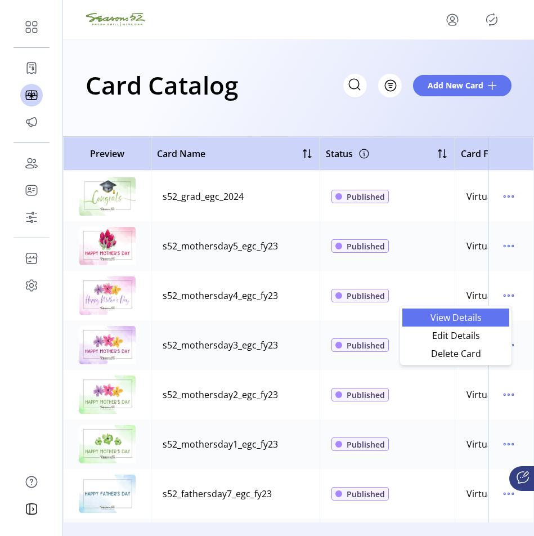
click at [482, 312] on link "View Details" at bounding box center [455, 317] width 107 height 18
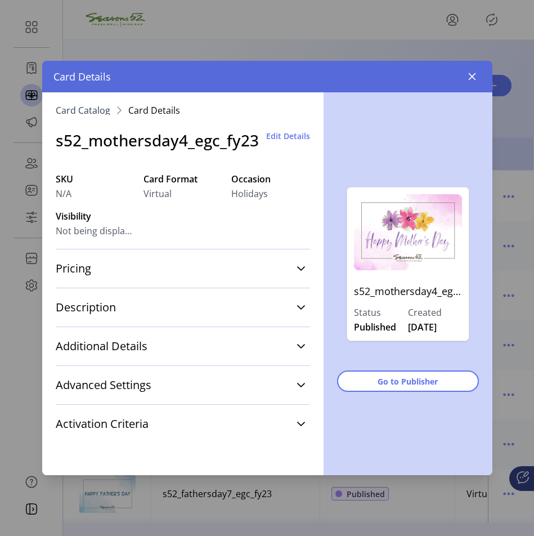
click at [148, 148] on h3 "s52_mothersday4_egc_fy23" at bounding box center [157, 140] width 203 height 24
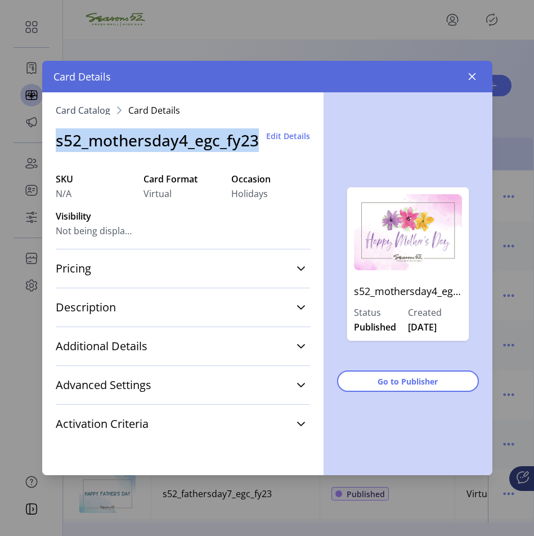
click at [148, 148] on h3 "s52_mothersday4_egc_fy23" at bounding box center [157, 140] width 203 height 24
click at [146, 144] on h3 "s52_mothersday4_egc_fy23" at bounding box center [157, 140] width 203 height 24
click at [472, 77] on icon "button" at bounding box center [471, 76] width 7 height 7
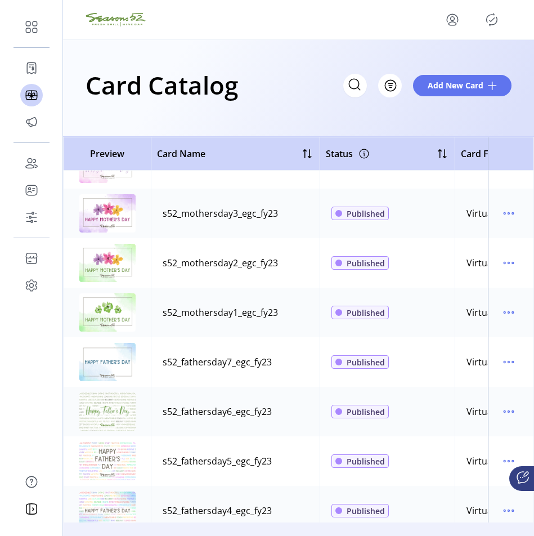
scroll to position [1277, 0]
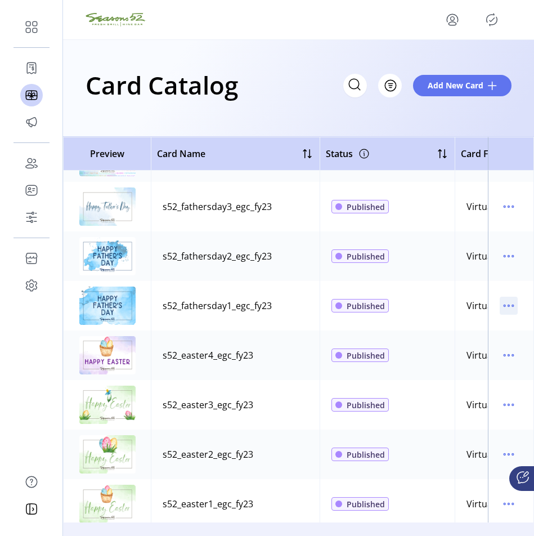
click at [504, 306] on icon "menu" at bounding box center [505, 306] width 2 height 2
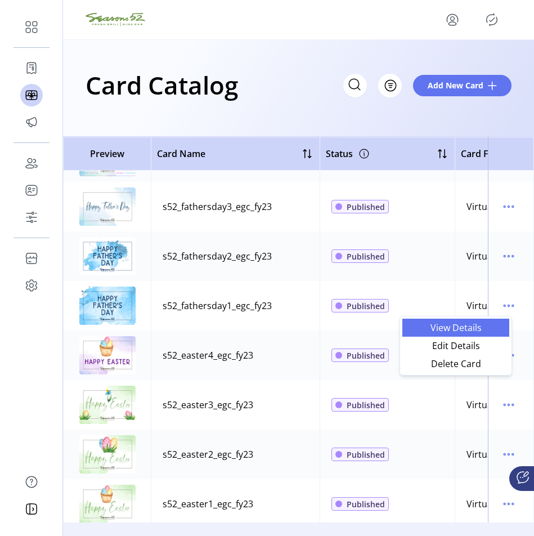
click at [479, 332] on span "View Details" at bounding box center [455, 327] width 93 height 9
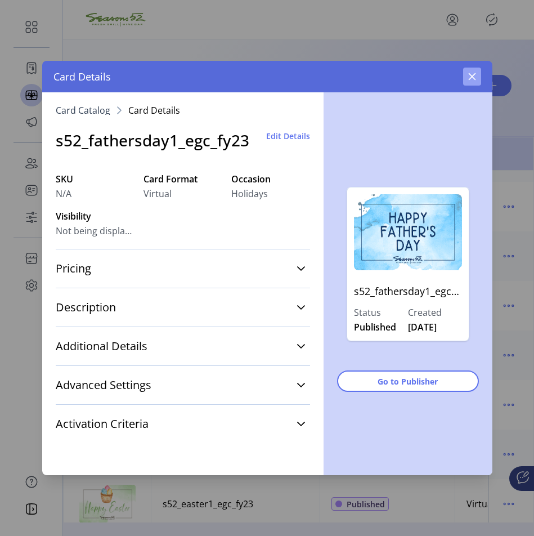
click at [475, 73] on icon "button" at bounding box center [472, 76] width 9 height 9
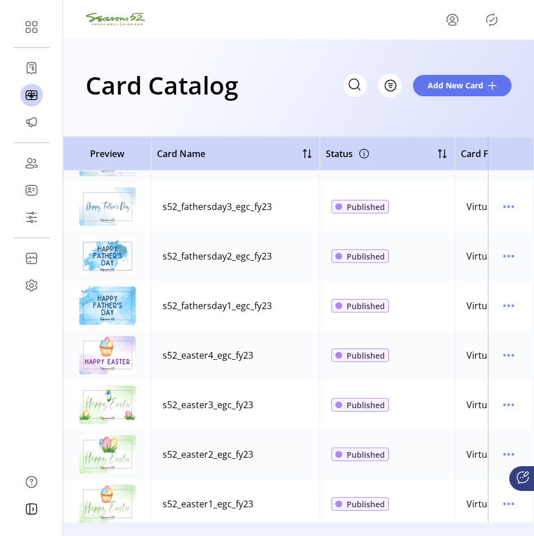
scroll to position [1535, 0]
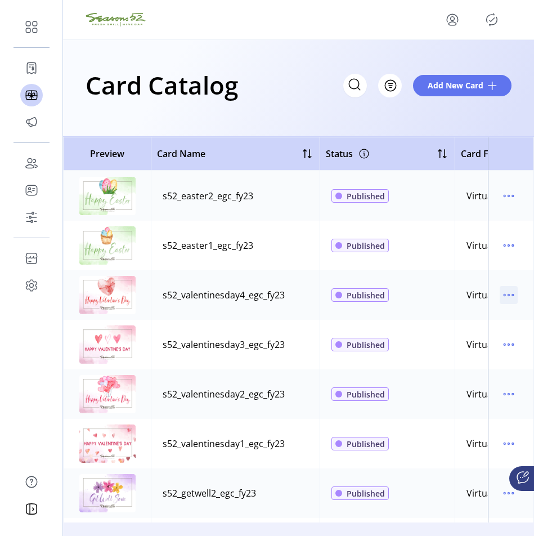
click at [500, 299] on icon "menu" at bounding box center [509, 295] width 18 height 18
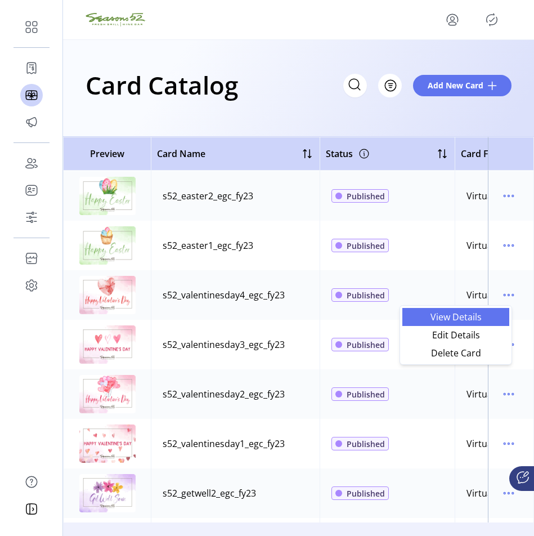
click at [473, 312] on span "View Details" at bounding box center [455, 316] width 93 height 9
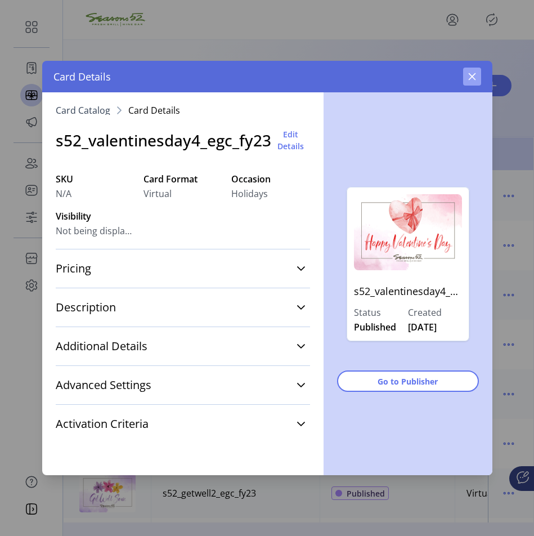
click at [472, 77] on icon "button" at bounding box center [471, 76] width 7 height 7
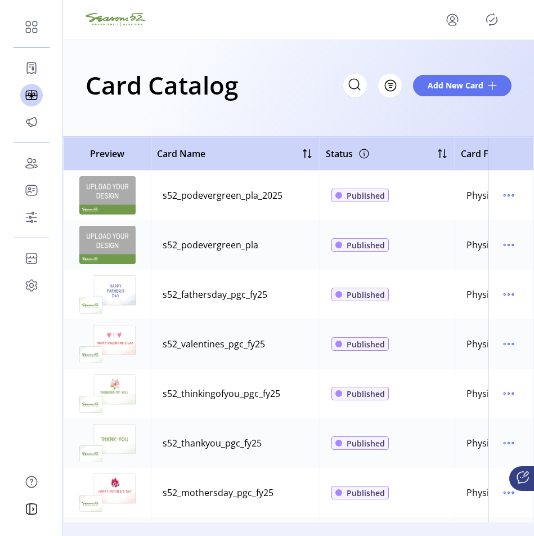
click at [431, 11] on div at bounding box center [299, 20] width 426 height 18
click at [449, 23] on icon "menu" at bounding box center [453, 23] width 8 height 3
click at [432, 69] on link "Sign Out" at bounding box center [412, 64] width 98 height 18
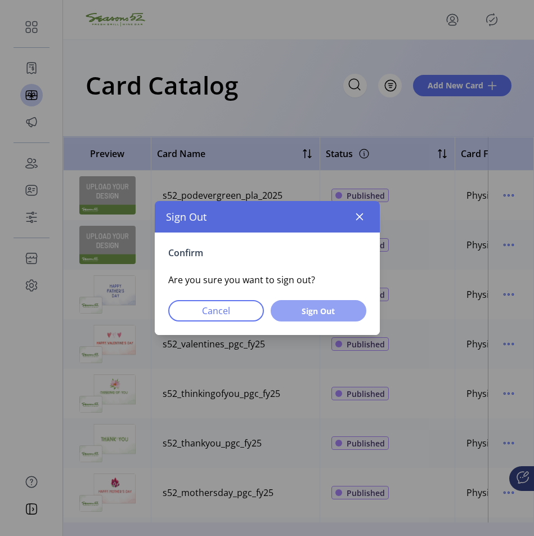
click at [336, 312] on span "Sign Out" at bounding box center [318, 311] width 66 height 12
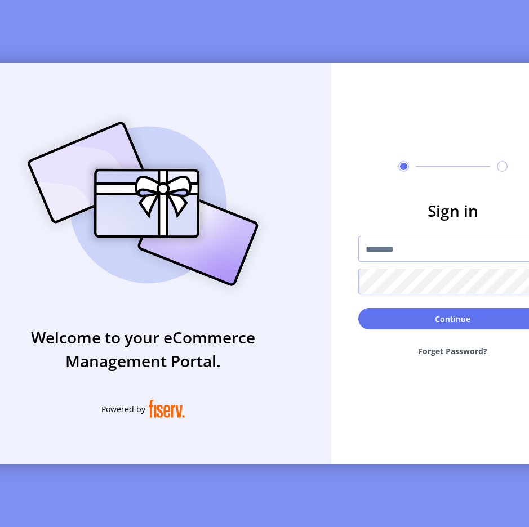
click at [414, 261] on input "text" at bounding box center [452, 249] width 189 height 26
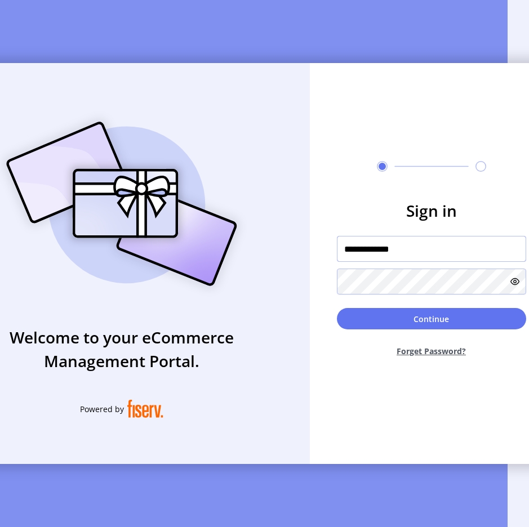
click at [428, 258] on input "**********" at bounding box center [431, 249] width 189 height 26
click at [448, 252] on input "**********" at bounding box center [431, 249] width 189 height 26
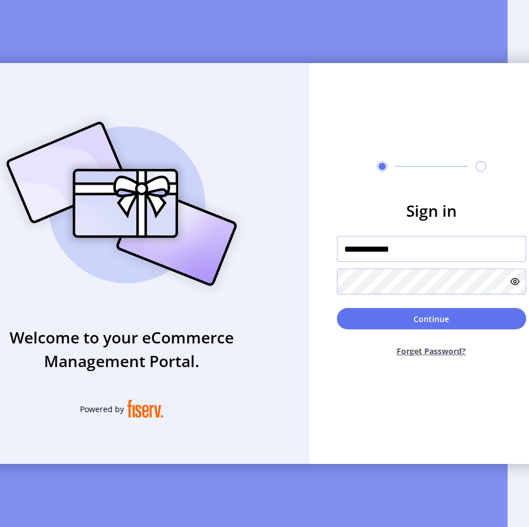
click at [448, 252] on input "**********" at bounding box center [431, 249] width 189 height 26
click at [337, 308] on button "Continue" at bounding box center [431, 318] width 189 height 21
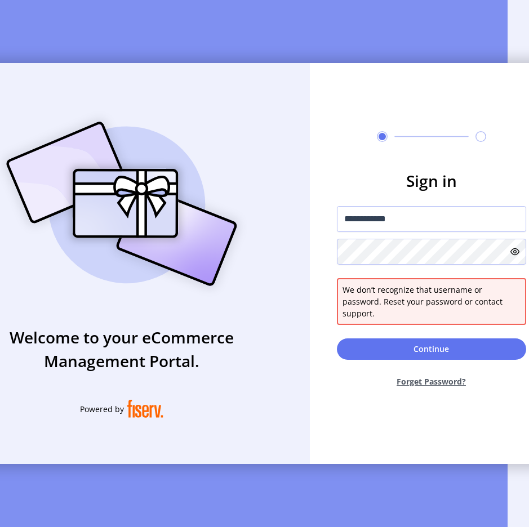
click at [417, 245] on div "**********" at bounding box center [431, 235] width 189 height 59
click at [417, 227] on input "**********" at bounding box center [431, 219] width 189 height 26
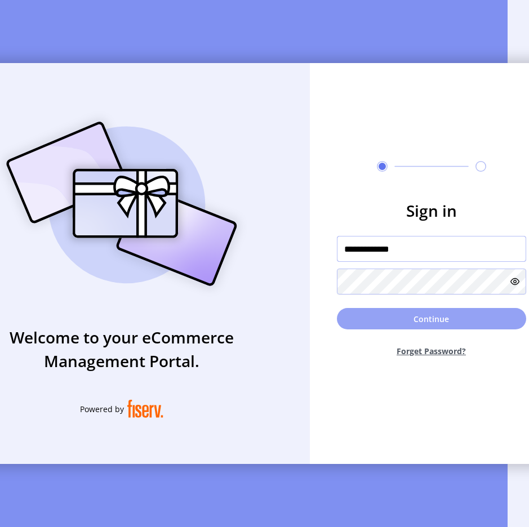
type input "**********"
click at [389, 325] on button "Continue" at bounding box center [431, 318] width 189 height 21
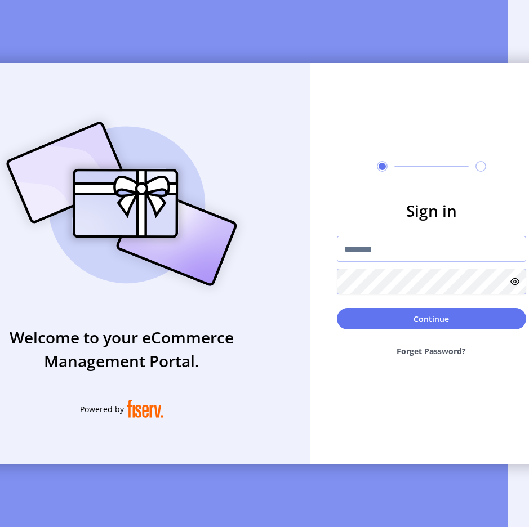
click at [362, 250] on input "text" at bounding box center [431, 249] width 189 height 26
click at [436, 258] on input "text" at bounding box center [431, 249] width 189 height 26
type input "**********"
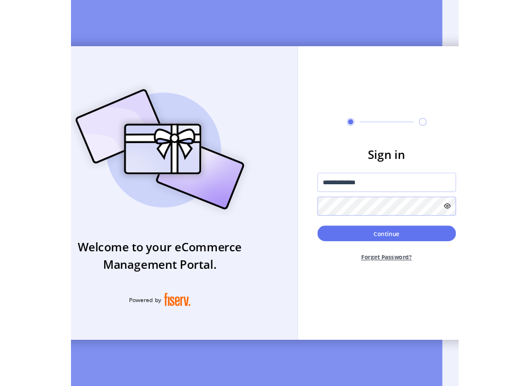
scroll to position [0, 22]
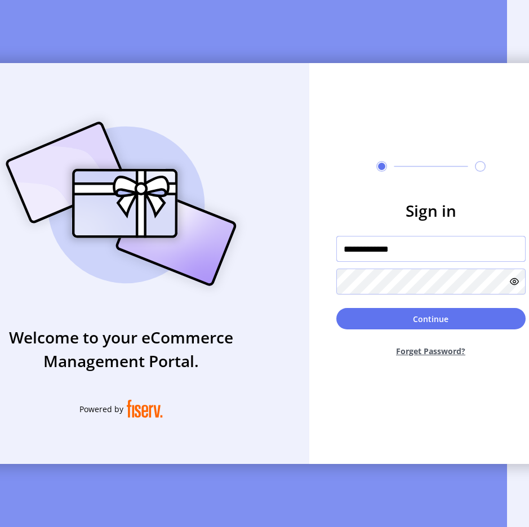
click at [393, 248] on input "**********" at bounding box center [430, 249] width 189 height 26
type input "**********"
click at [336, 308] on button "Continue" at bounding box center [430, 318] width 189 height 21
drag, startPoint x: 163, startPoint y: 19, endPoint x: 381, endPoint y: 119, distance: 240.5
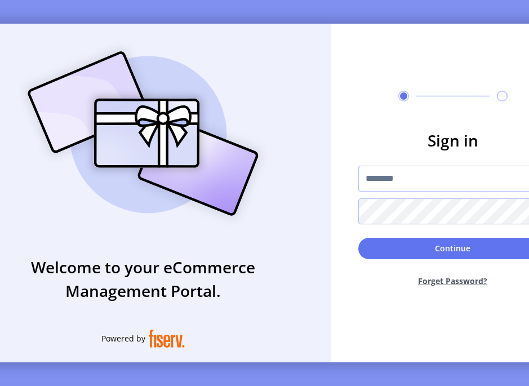
click at [413, 177] on input "text" at bounding box center [452, 178] width 189 height 26
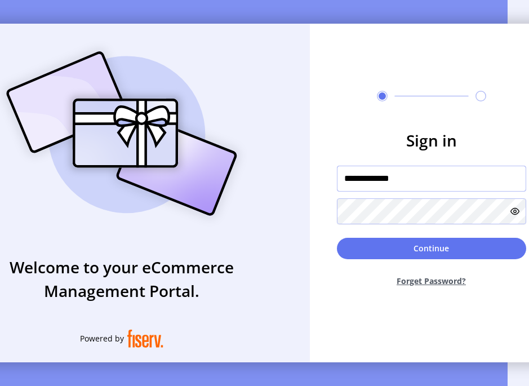
click at [415, 190] on input "**********" at bounding box center [431, 178] width 189 height 26
drag, startPoint x: 391, startPoint y: 187, endPoint x: 313, endPoint y: 184, distance: 77.8
click at [313, 184] on form "**********" at bounding box center [431, 211] width 243 height 167
type input "**********"
click at [337, 238] on button "Continue" at bounding box center [431, 248] width 189 height 21
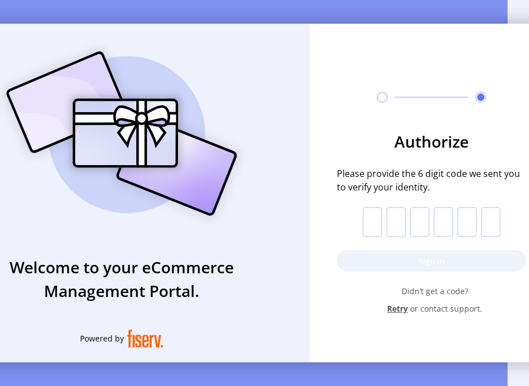
click at [366, 223] on input "text" at bounding box center [372, 221] width 19 height 29
click at [378, 219] on input "text" at bounding box center [372, 221] width 19 height 29
paste input "*"
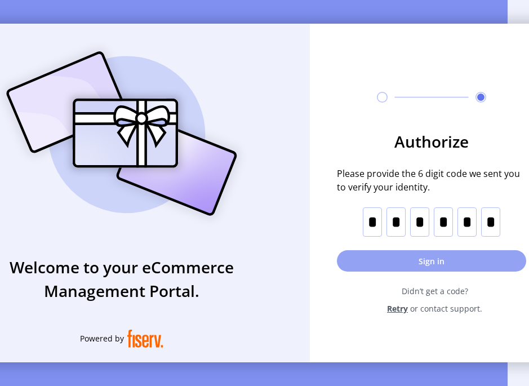
type input "*"
click at [378, 257] on button "Sign in" at bounding box center [431, 260] width 189 height 21
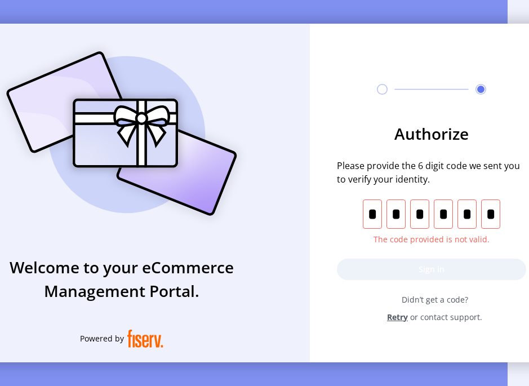
click at [495, 219] on input "text" at bounding box center [490, 213] width 19 height 29
type input "*"
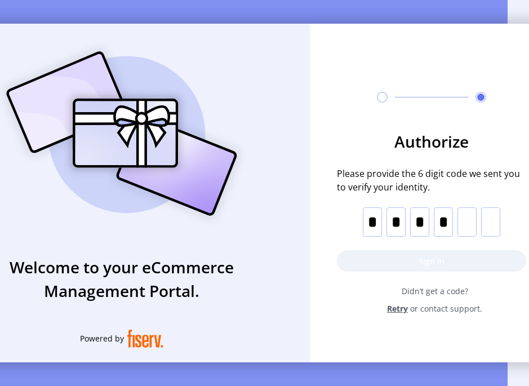
type input "*"
click at [378, 226] on input "text" at bounding box center [372, 221] width 19 height 29
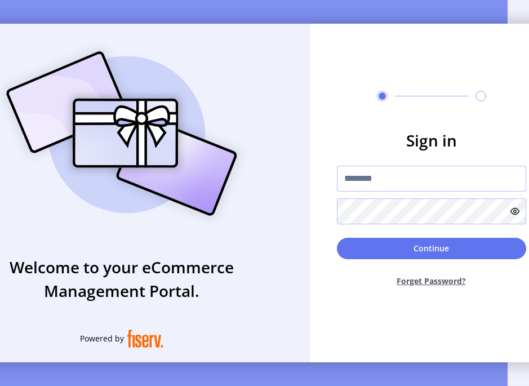
click at [414, 179] on input "text" at bounding box center [431, 178] width 189 height 26
drag, startPoint x: 392, startPoint y: 183, endPoint x: 319, endPoint y: 182, distance: 72.6
click at [319, 182] on form "**********" at bounding box center [431, 211] width 243 height 167
type input "**********"
click at [337, 238] on button "Continue" at bounding box center [431, 248] width 189 height 21
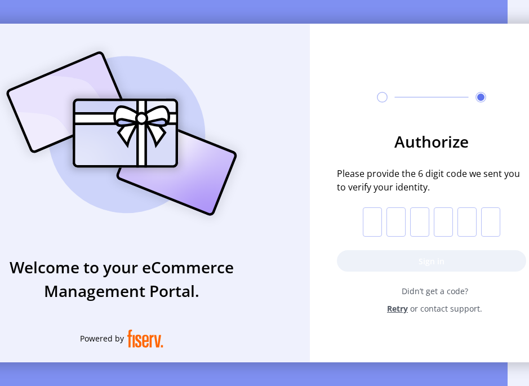
click at [363, 241] on form "Authorize Please provide the 6 digit code we sent you to verify your identity. …" at bounding box center [431, 221] width 243 height 185
click at [372, 233] on input "text" at bounding box center [372, 221] width 19 height 29
paste input "*"
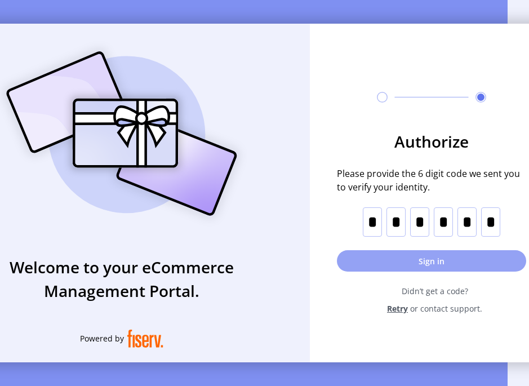
type input "*"
click at [391, 268] on button "Sign in" at bounding box center [431, 260] width 189 height 21
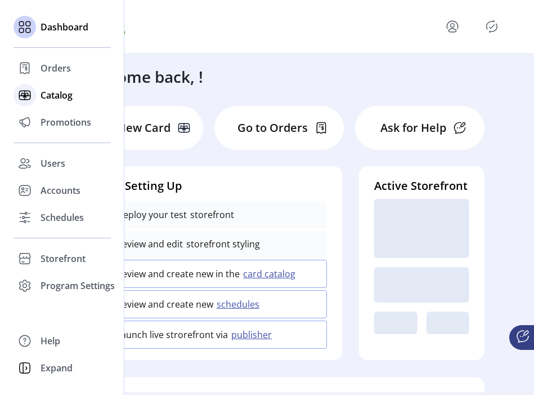
click at [53, 97] on span "Catalog" at bounding box center [57, 95] width 32 height 14
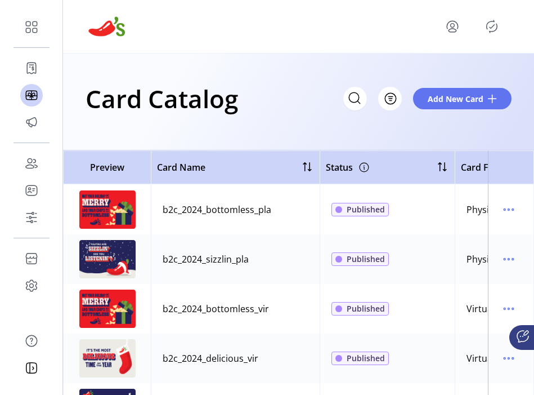
scroll to position [690, 0]
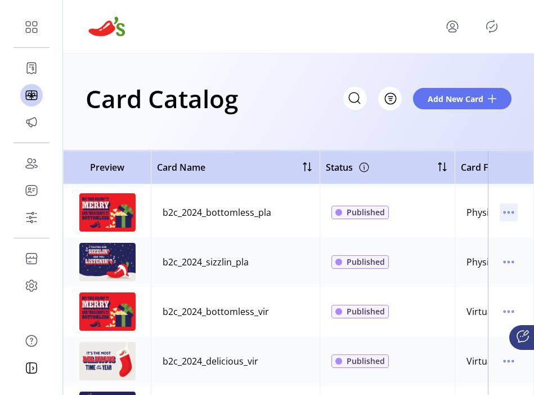
click at [503, 211] on icon "menu" at bounding box center [509, 212] width 18 height 18
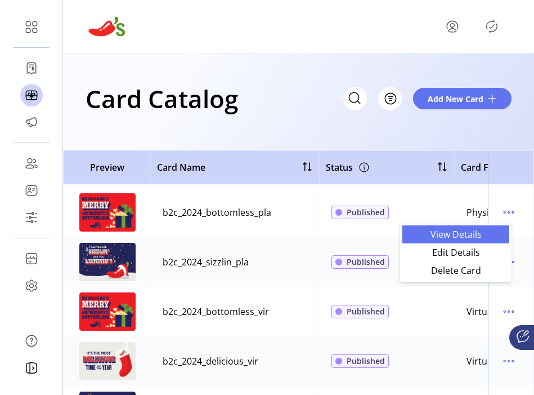
click at [494, 234] on span "View Details" at bounding box center [455, 234] width 93 height 9
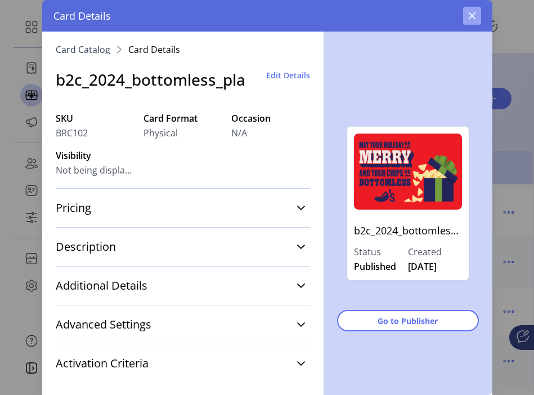
click at [469, 17] on icon "button" at bounding box center [471, 15] width 7 height 7
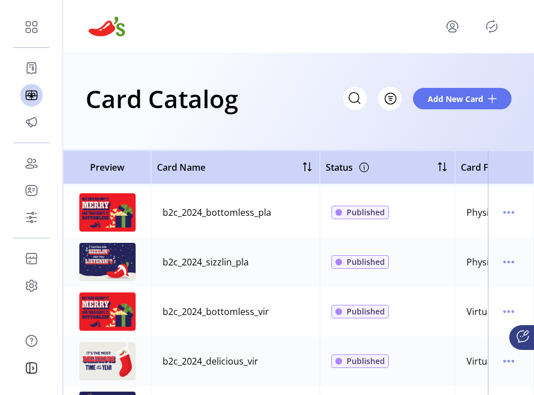
click at [518, 264] on td at bounding box center [511, 262] width 46 height 50
click at [503, 264] on icon "menu" at bounding box center [509, 262] width 18 height 18
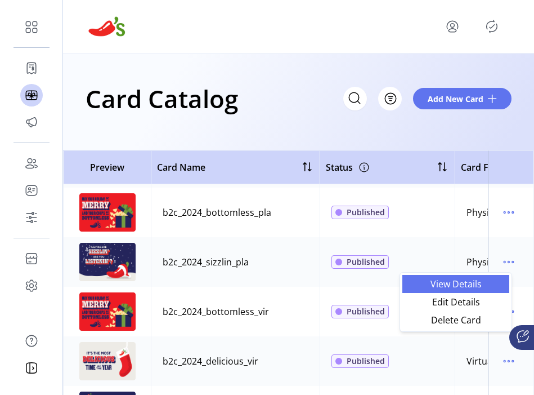
click at [471, 280] on span "View Details" at bounding box center [455, 283] width 93 height 9
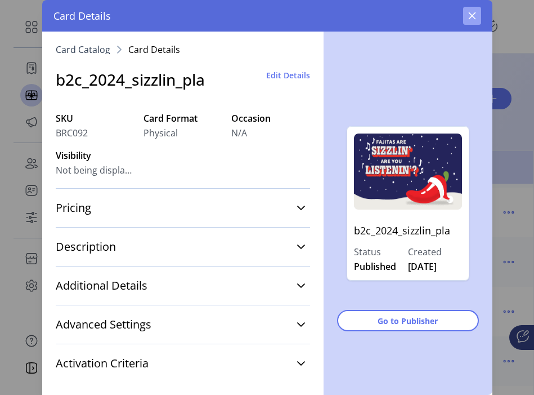
click at [466, 11] on button "button" at bounding box center [472, 16] width 18 height 18
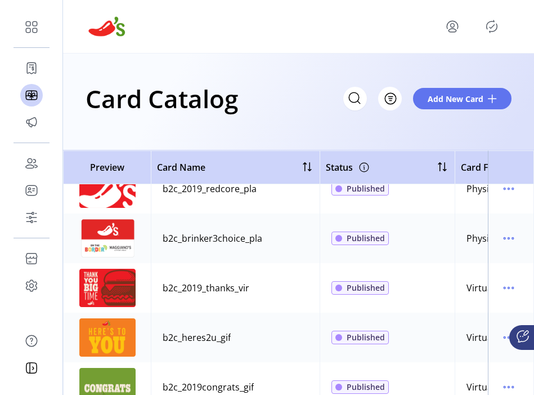
scroll to position [1963, 0]
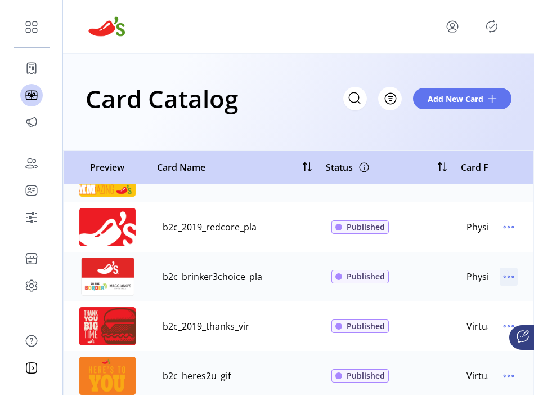
click at [504, 274] on icon "menu" at bounding box center [509, 276] width 18 height 18
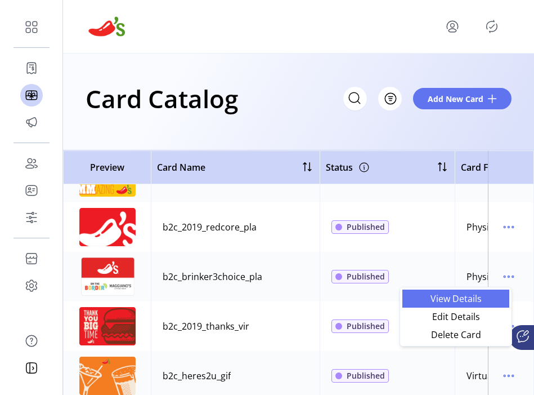
click at [476, 298] on span "View Details" at bounding box center [455, 298] width 93 height 9
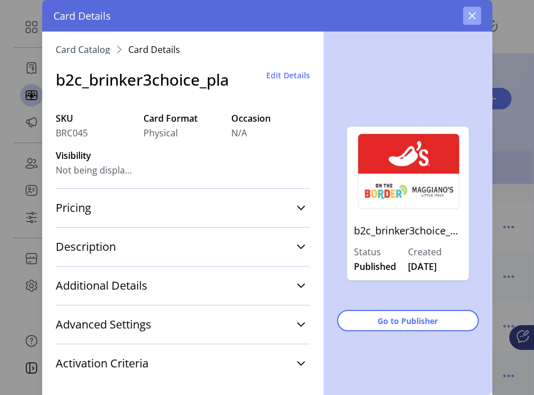
click at [475, 11] on icon "button" at bounding box center [472, 15] width 9 height 9
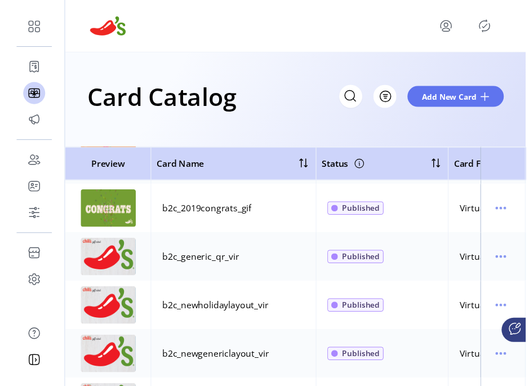
scroll to position [2524, 0]
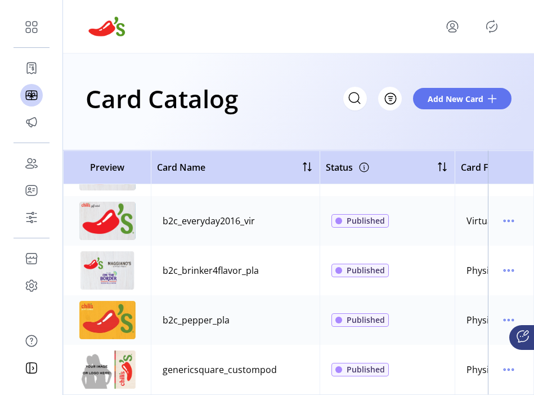
click at [512, 262] on td at bounding box center [511, 270] width 46 height 50
click at [501, 261] on icon "menu" at bounding box center [509, 270] width 18 height 18
click at [485, 272] on div "View Details Edit Details Delete Card" at bounding box center [456, 301] width 113 height 60
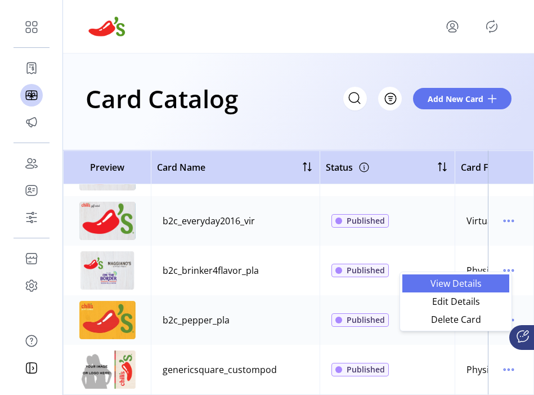
click at [475, 280] on span "View Details" at bounding box center [455, 283] width 93 height 9
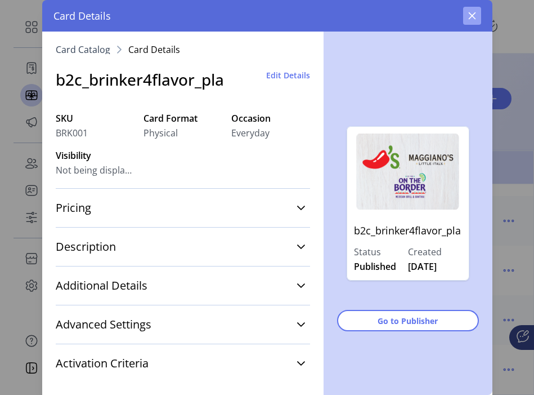
click at [472, 15] on icon "button" at bounding box center [471, 15] width 7 height 7
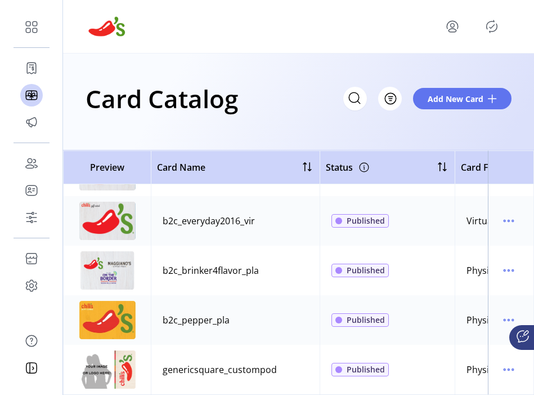
click at [450, 28] on icon "menu" at bounding box center [453, 26] width 18 height 18
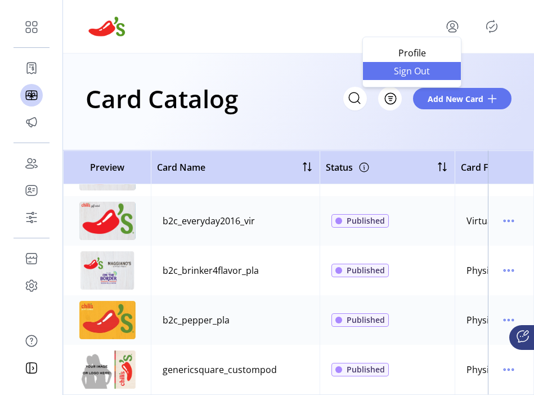
click at [453, 75] on span "Sign Out" at bounding box center [412, 70] width 84 height 9
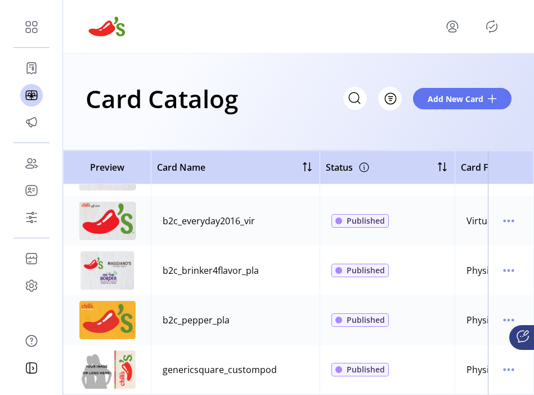
click at [337, 266] on div "Sign Out Confirm Are you sure you want to sign out? Cancel Sign Out" at bounding box center [267, 197] width 534 height 395
click at [450, 27] on icon "menu" at bounding box center [453, 26] width 18 height 18
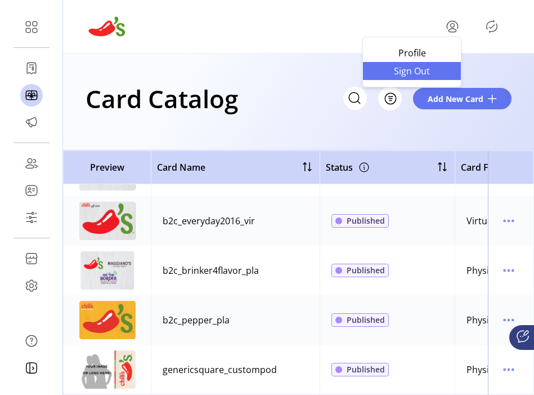
click at [440, 74] on span "Sign Out" at bounding box center [412, 70] width 84 height 9
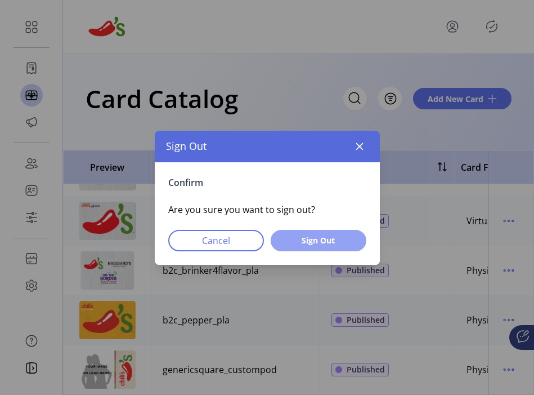
click at [335, 249] on button "Sign Out" at bounding box center [319, 240] width 96 height 21
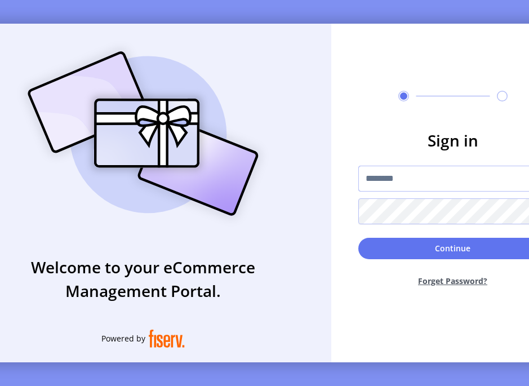
click at [396, 173] on input "text" at bounding box center [452, 178] width 189 height 26
click at [388, 177] on input "text" at bounding box center [452, 178] width 189 height 26
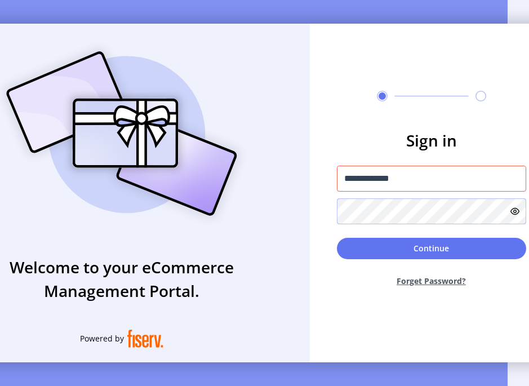
scroll to position [0, 22]
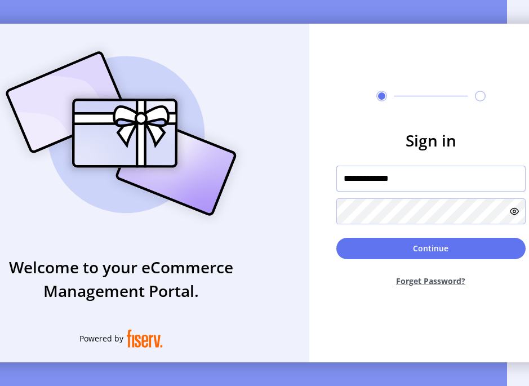
drag, startPoint x: 389, startPoint y: 185, endPoint x: 291, endPoint y: 185, distance: 97.9
click at [291, 185] on div "**********" at bounding box center [242, 193] width 619 height 338
type input "**********"
click at [336, 238] on button "Continue" at bounding box center [430, 248] width 189 height 21
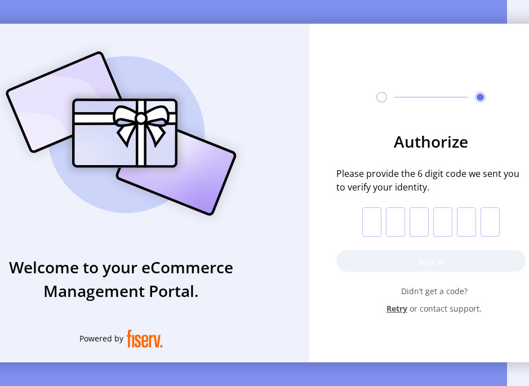
click at [379, 226] on input "text" at bounding box center [371, 221] width 19 height 29
click at [381, 261] on form "Authorize Please provide the 6 digit code we sent you to verify your identity. …" at bounding box center [430, 221] width 243 height 185
click at [378, 225] on input "text" at bounding box center [371, 221] width 19 height 29
paste input "*"
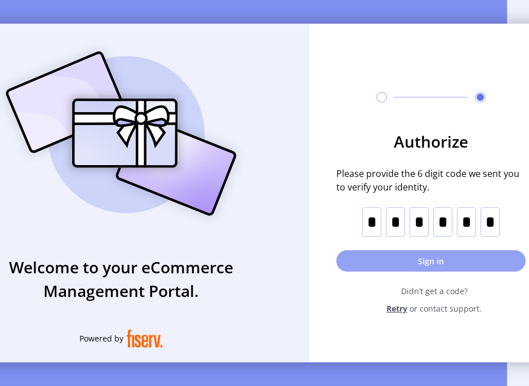
type input "*"
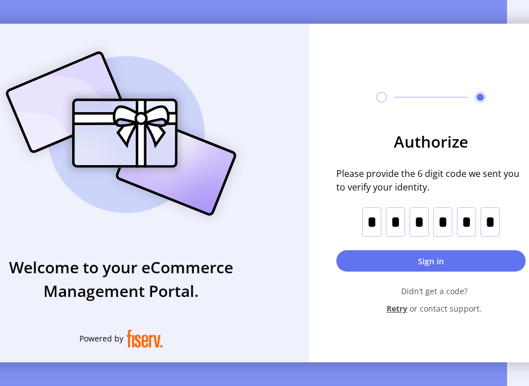
click at [375, 278] on form "Authorize Please provide the 6 digit code we sent you to verify your identity. …" at bounding box center [430, 221] width 243 height 185
click at [374, 235] on input "*" at bounding box center [371, 221] width 19 height 29
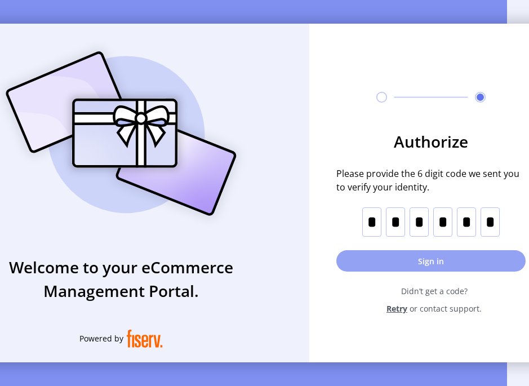
click at [374, 263] on button "Sign in" at bounding box center [430, 260] width 189 height 21
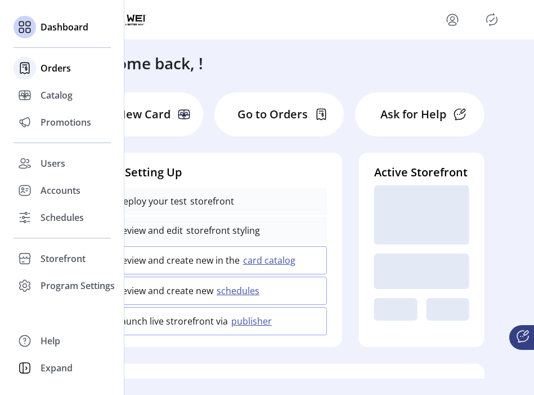
click at [66, 71] on span "Orders" at bounding box center [56, 68] width 30 height 14
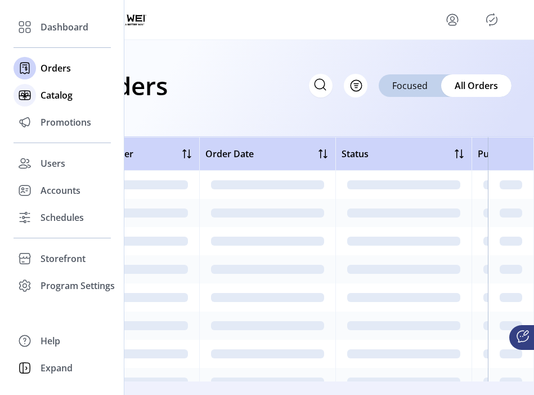
click at [57, 97] on span "Catalog" at bounding box center [57, 95] width 32 height 14
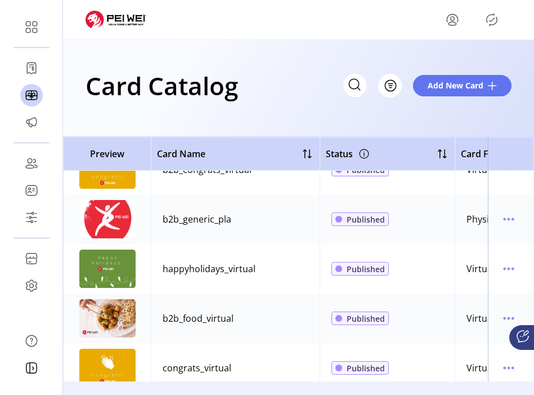
scroll to position [124, 0]
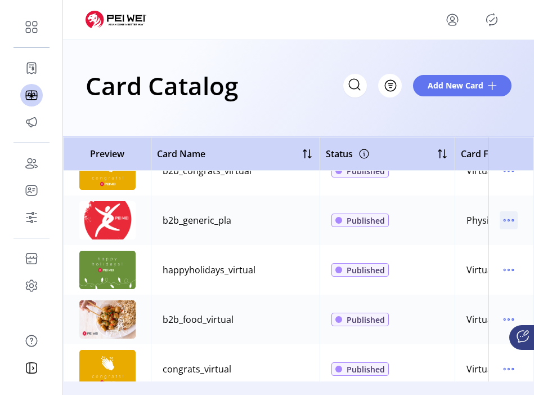
click at [500, 220] on icon "menu" at bounding box center [509, 220] width 18 height 18
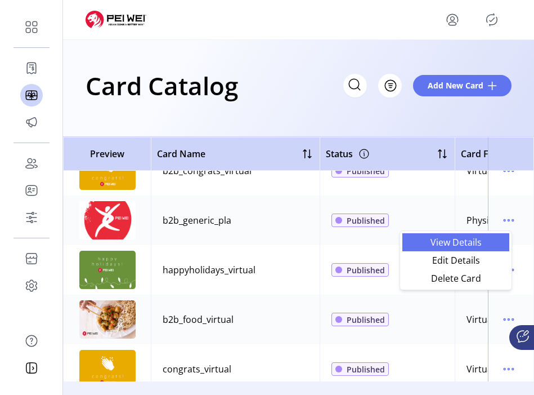
click at [467, 239] on span "View Details" at bounding box center [455, 242] width 93 height 9
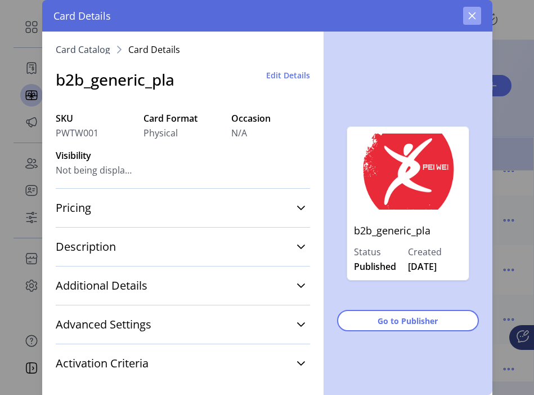
click at [475, 15] on icon "button" at bounding box center [472, 15] width 9 height 9
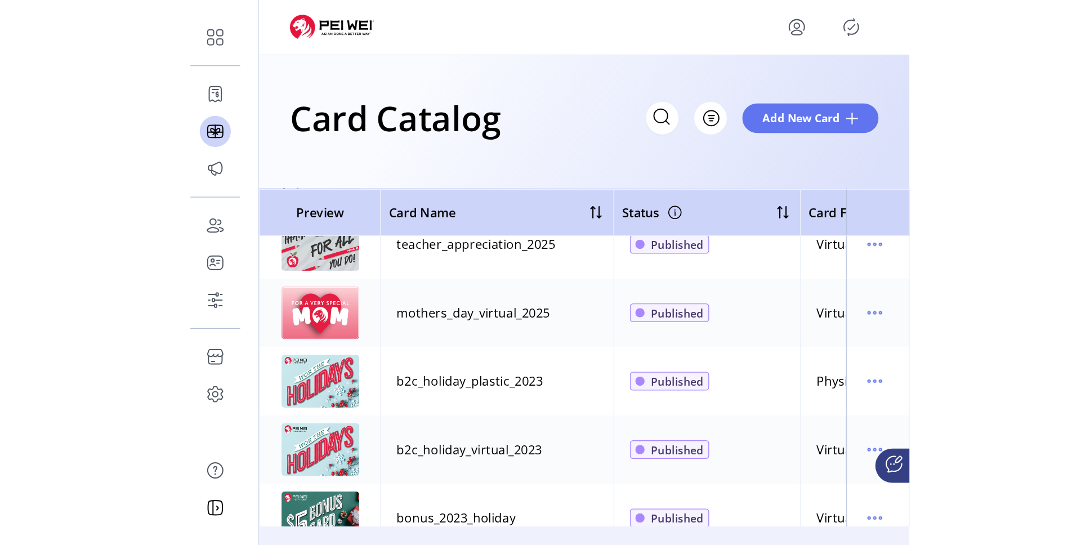
scroll to position [1036, 0]
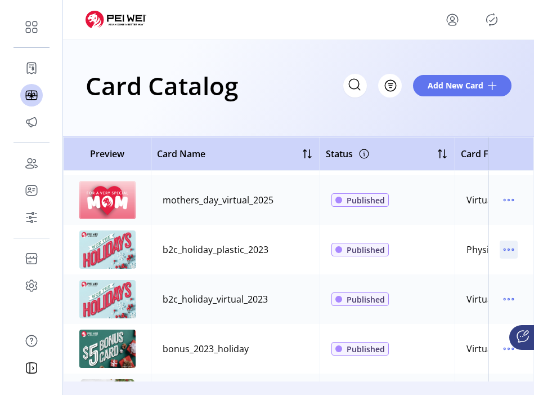
click at [510, 250] on icon "menu" at bounding box center [509, 249] width 18 height 18
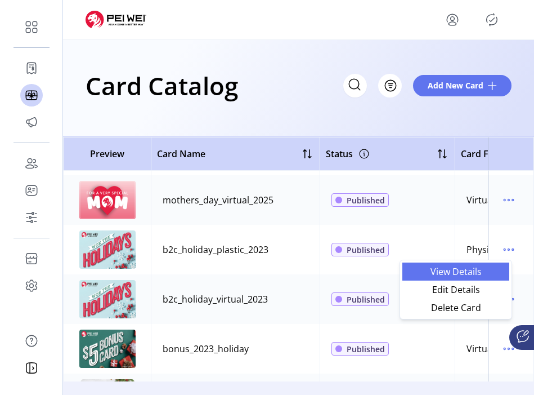
click at [481, 270] on span "View Details" at bounding box center [455, 271] width 93 height 9
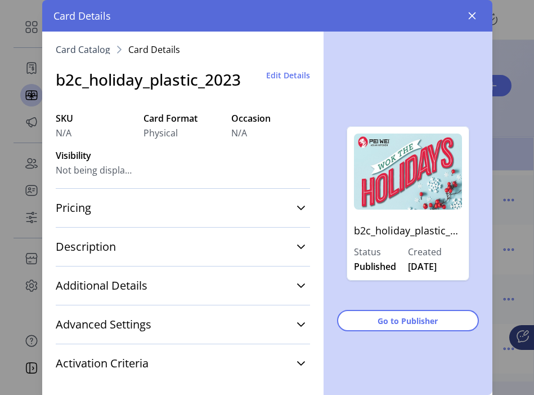
click at [146, 87] on h3 "b2c_holiday_plastic_2023" at bounding box center [148, 80] width 185 height 24
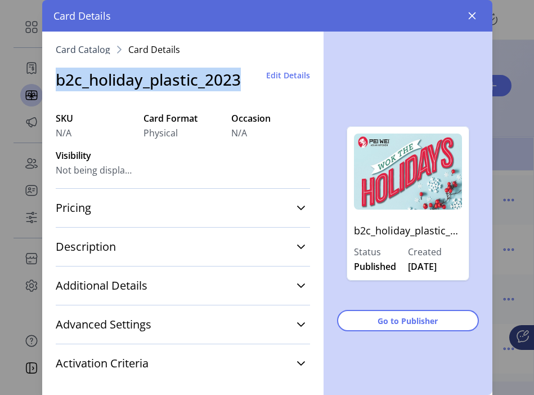
click at [146, 87] on h3 "b2c_holiday_plastic_2023" at bounding box center [148, 80] width 185 height 24
copy h3 "b2c_holiday_plastic_2023"
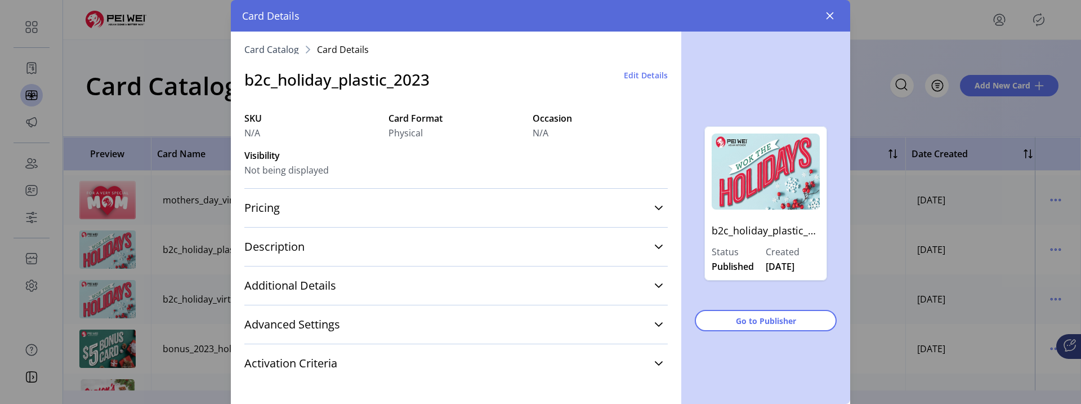
click at [534, 25] on div "Card Details" at bounding box center [540, 16] width 619 height 32
click at [534, 24] on button "button" at bounding box center [830, 16] width 18 height 18
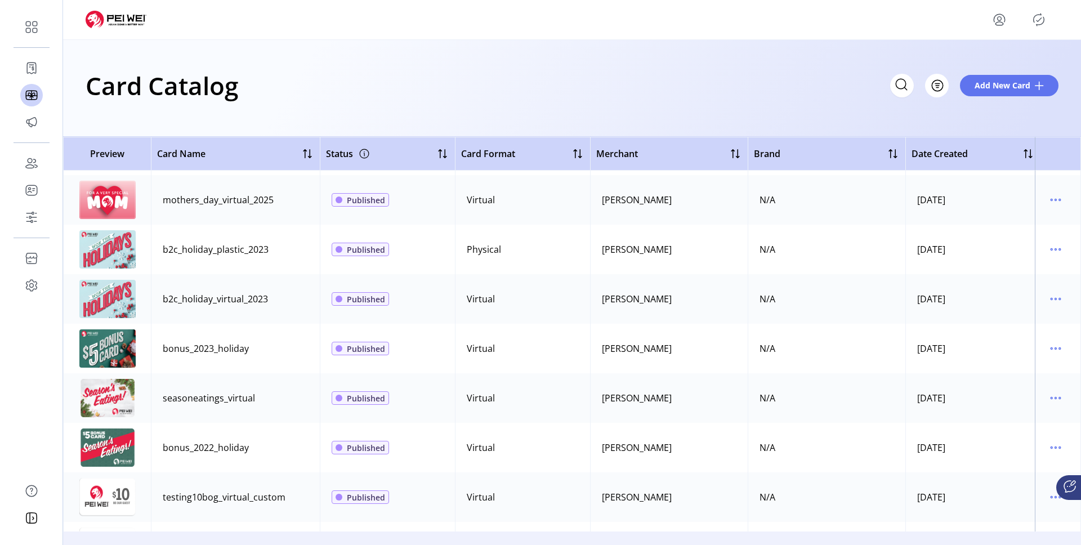
click at [534, 18] on icon "menu" at bounding box center [999, 20] width 18 height 18
click at [534, 19] on icon "menu" at bounding box center [999, 19] width 4 height 4
click at [534, 23] on icon "menu" at bounding box center [999, 20] width 18 height 18
click at [534, 60] on span "Sign Out" at bounding box center [958, 64] width 84 height 9
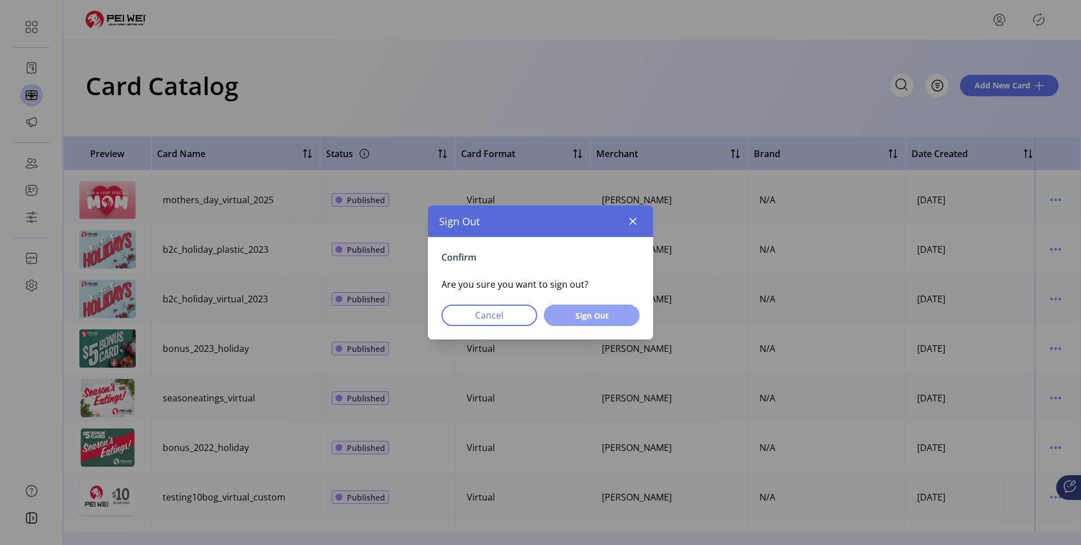
click at [534, 310] on span "Sign Out" at bounding box center [591, 316] width 66 height 12
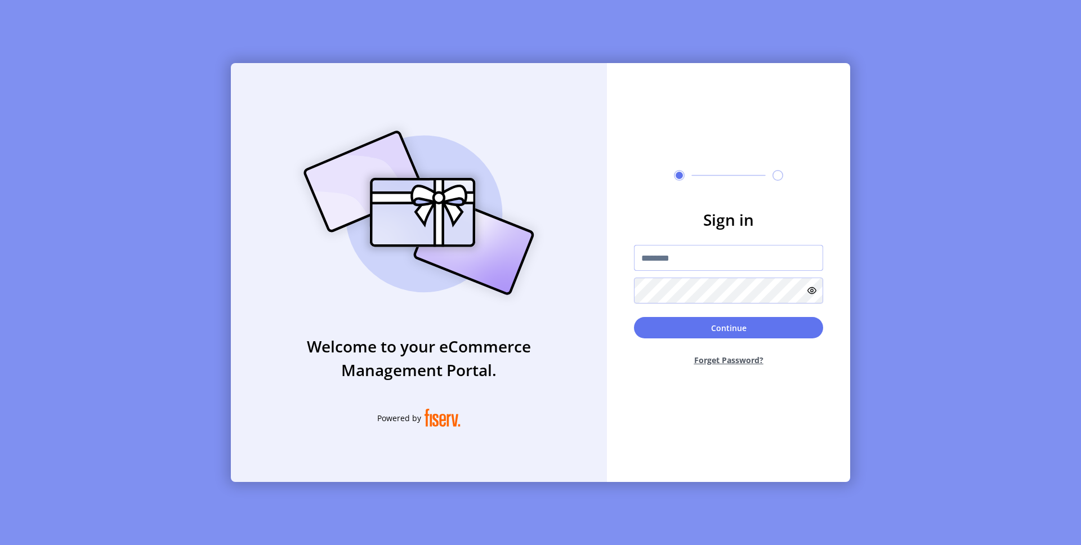
click at [534, 263] on input "text" at bounding box center [728, 258] width 189 height 26
drag, startPoint x: 684, startPoint y: 261, endPoint x: 575, endPoint y: 261, distance: 108.6
click at [534, 261] on div "**********" at bounding box center [540, 272] width 619 height 419
type input "**********"
click at [529, 270] on img at bounding box center [419, 212] width 265 height 189
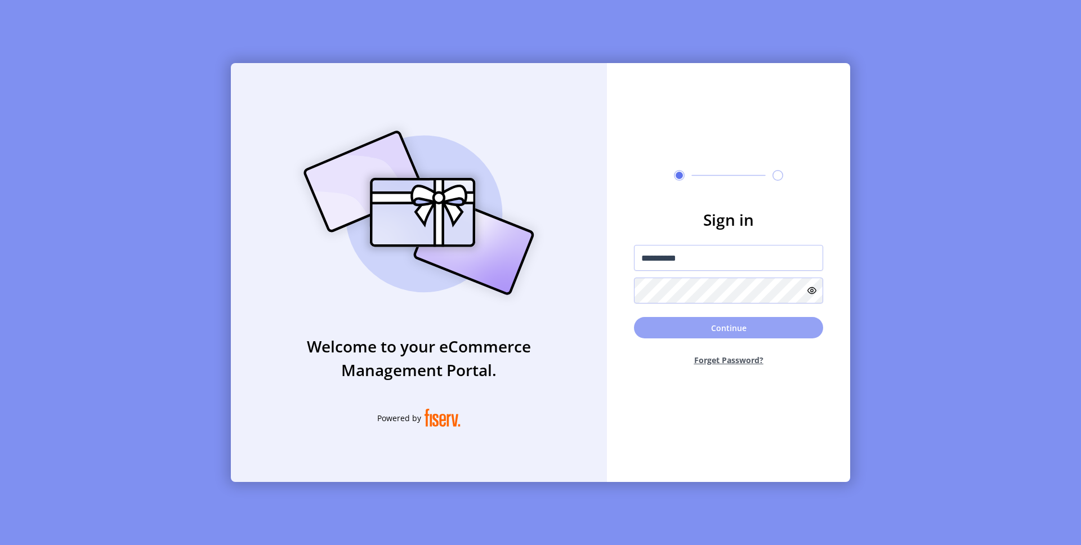
click at [534, 324] on button "Continue" at bounding box center [728, 327] width 189 height 21
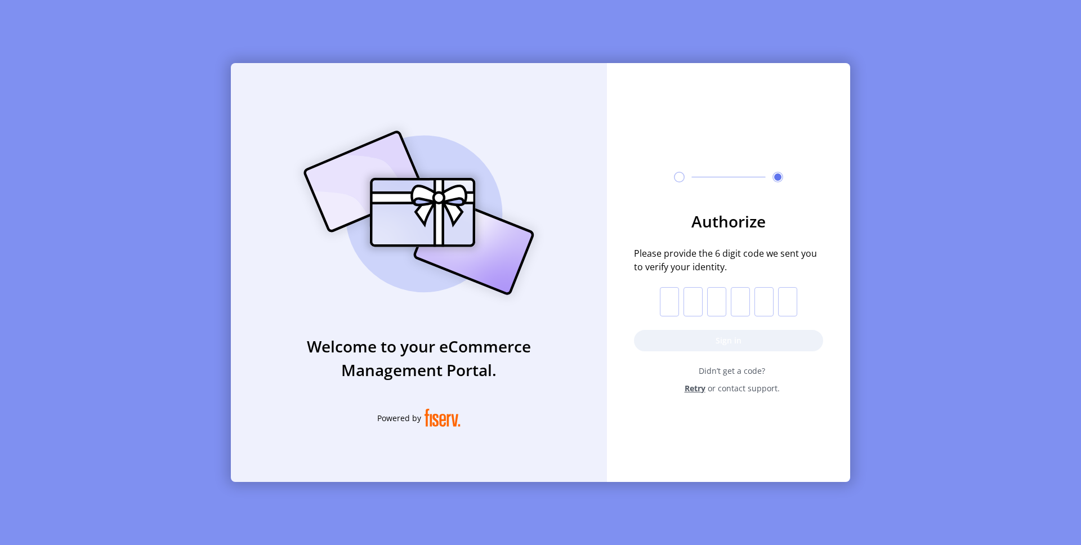
click at [534, 301] on input "text" at bounding box center [669, 301] width 19 height 29
click at [534, 299] on input "text" at bounding box center [669, 301] width 19 height 29
click at [534, 301] on input "text" at bounding box center [669, 301] width 19 height 29
paste input "*"
type input "*"
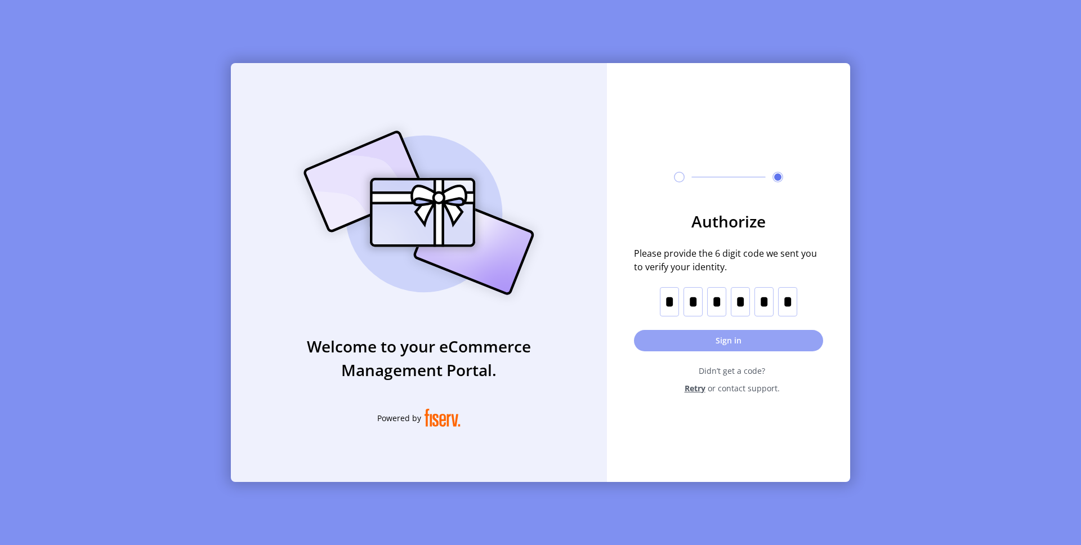
click at [534, 335] on button "Sign in" at bounding box center [728, 340] width 189 height 21
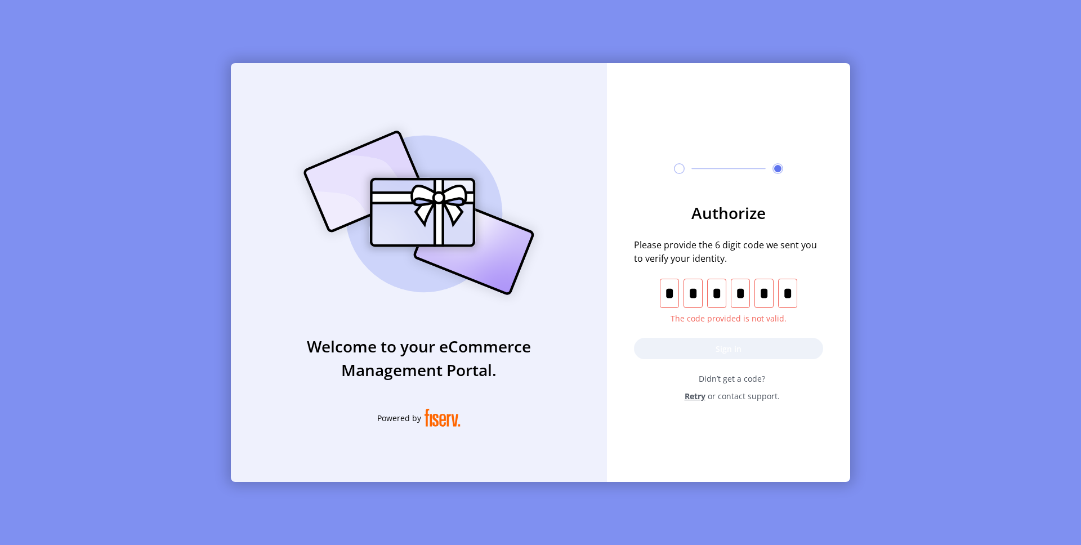
click at [534, 294] on div "* The code provided is not valid." at bounding box center [728, 302] width 182 height 46
click at [534, 294] on input "text" at bounding box center [787, 293] width 19 height 29
type input "*"
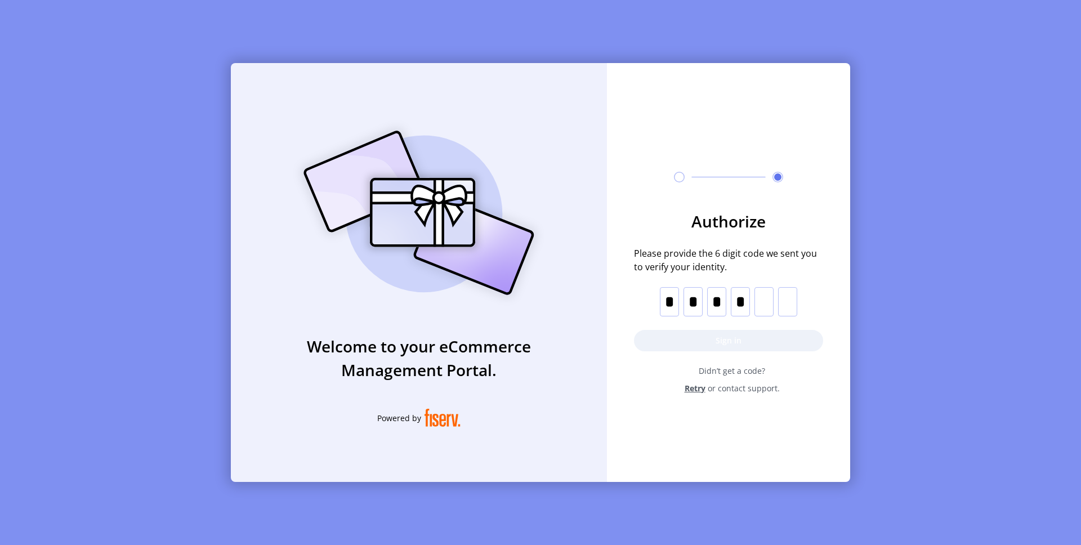
type input "*"
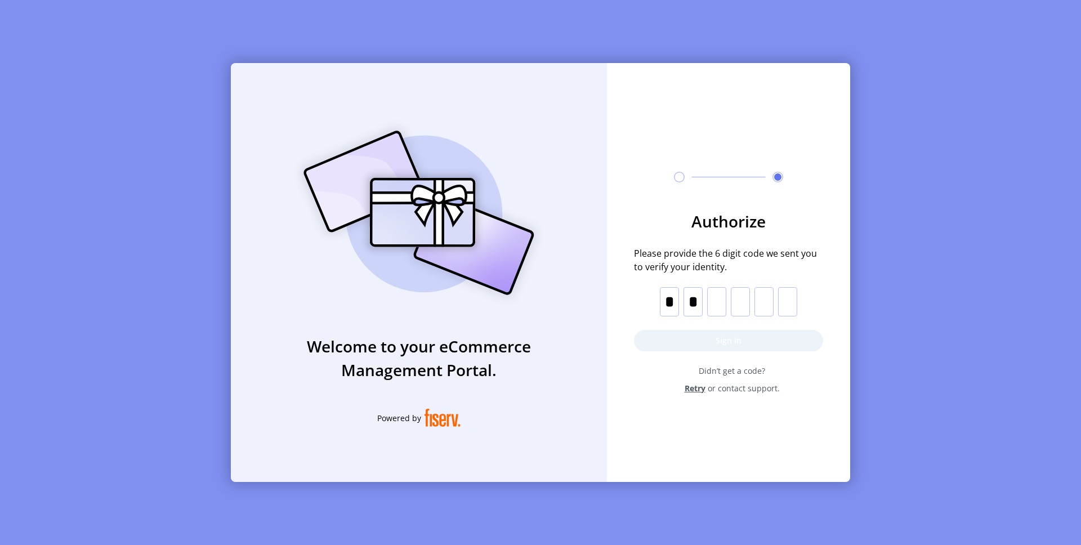
type input "*"
click at [534, 304] on input "text" at bounding box center [669, 301] width 19 height 29
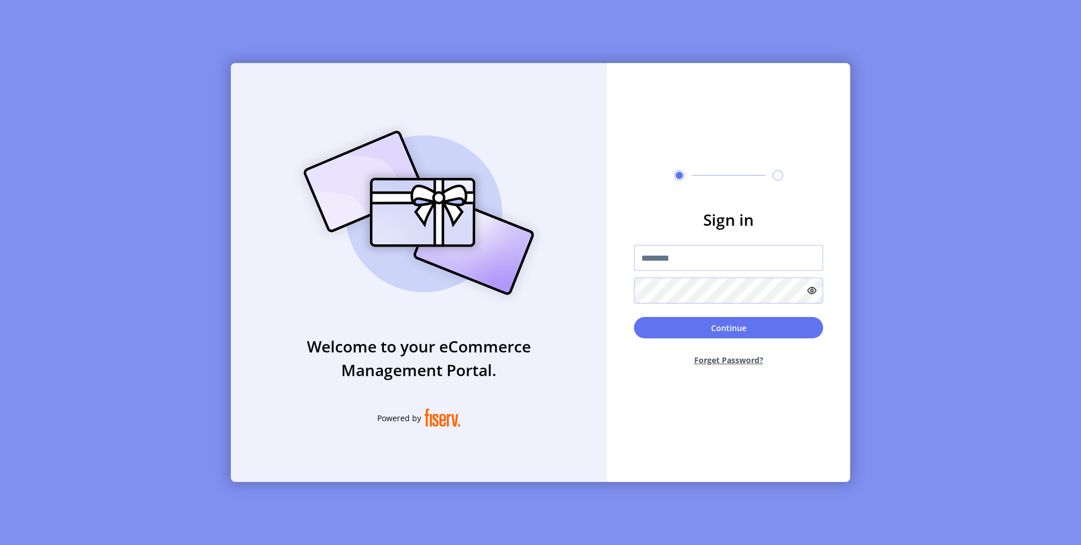
click at [534, 268] on input "text" at bounding box center [728, 258] width 189 height 26
click at [534, 246] on input "text" at bounding box center [728, 258] width 189 height 26
click at [534, 113] on div "Welcome to your eCommerce Management Portal. Powered by" at bounding box center [419, 272] width 376 height 419
